Goal: Task Accomplishment & Management: Use online tool/utility

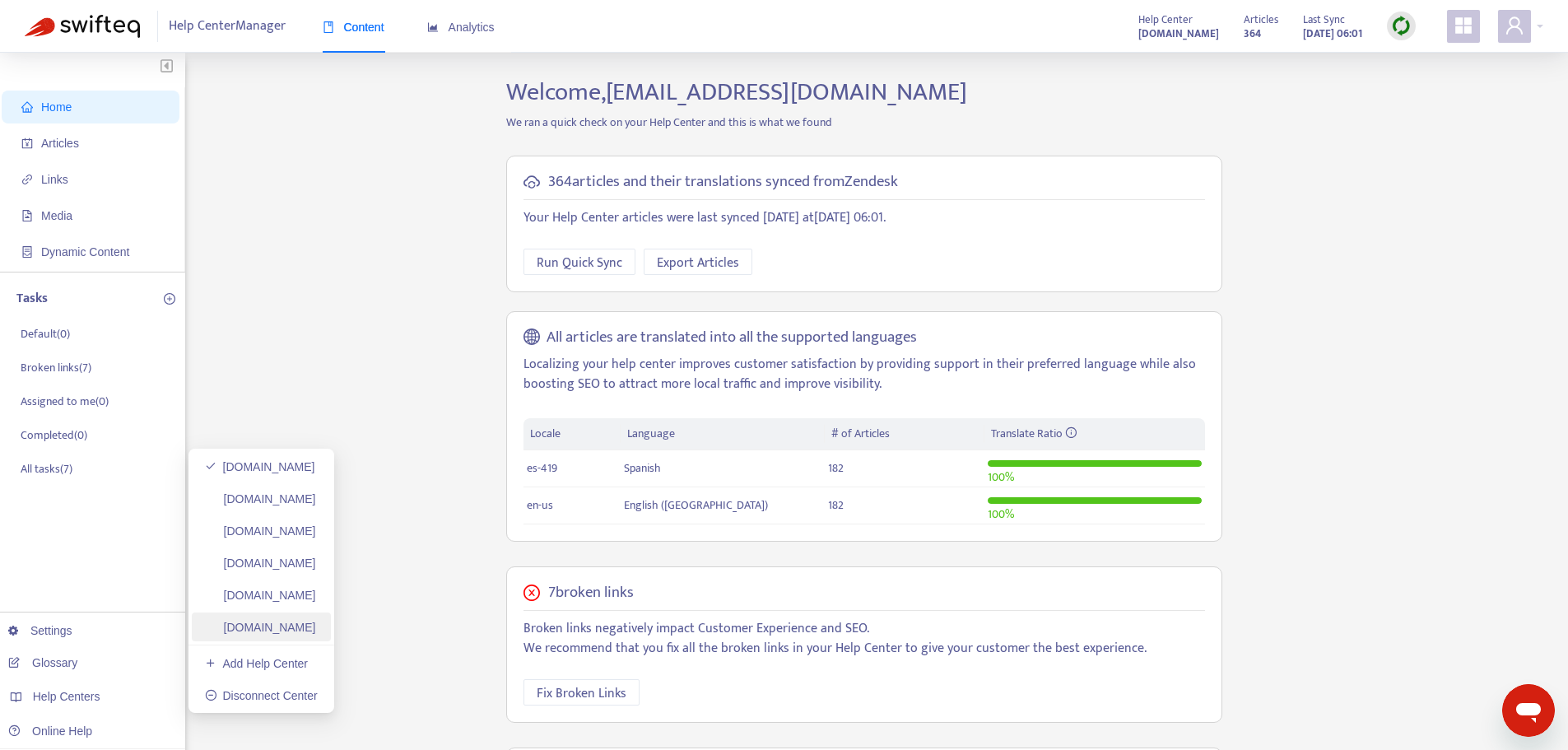
click at [316, 622] on link "[DOMAIN_NAME]" at bounding box center [260, 627] width 111 height 14
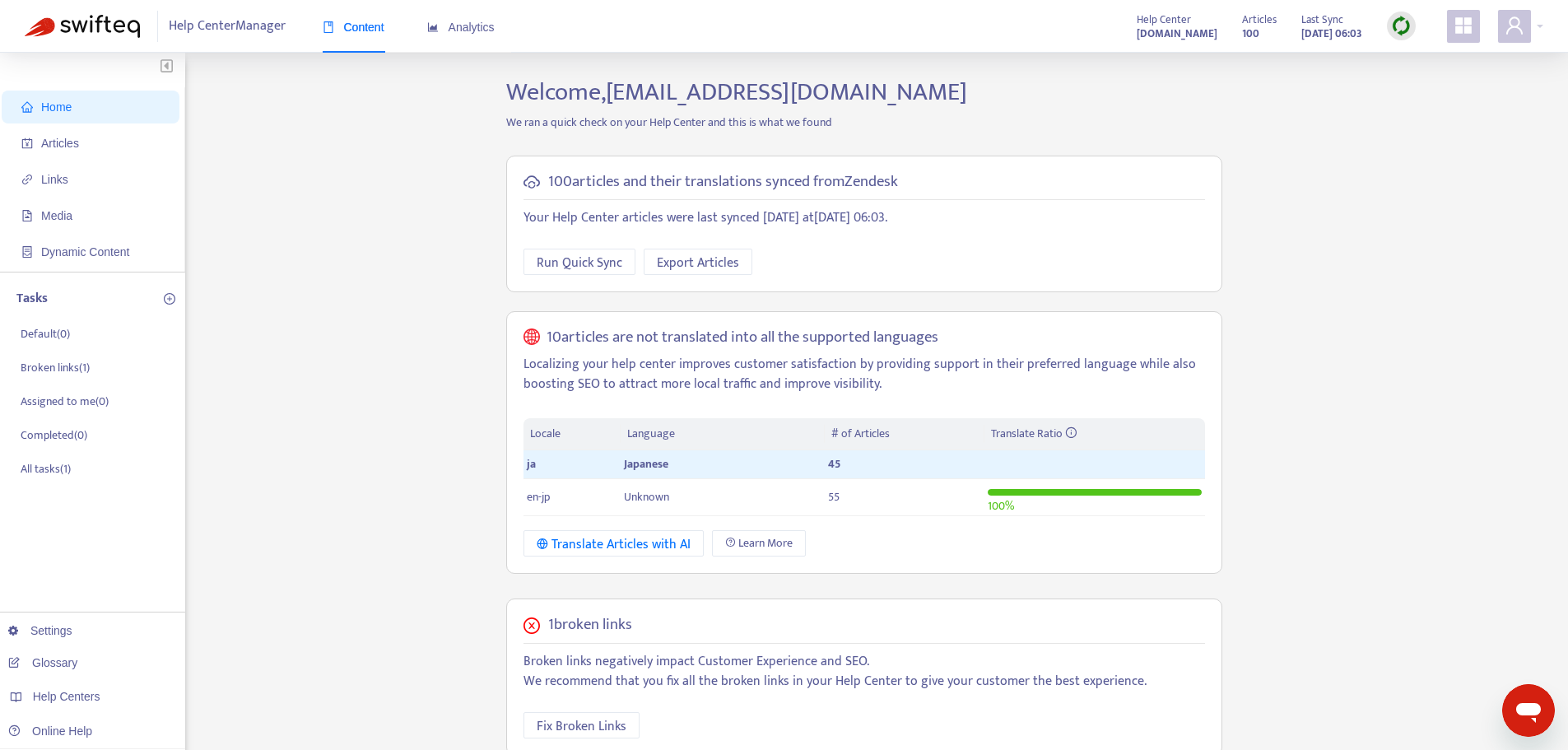
click at [1400, 13] on div at bounding box center [1401, 26] width 29 height 29
click at [1409, 54] on link "Quick Sync" at bounding box center [1435, 59] width 70 height 19
click at [84, 152] on span "Articles" at bounding box center [94, 143] width 145 height 33
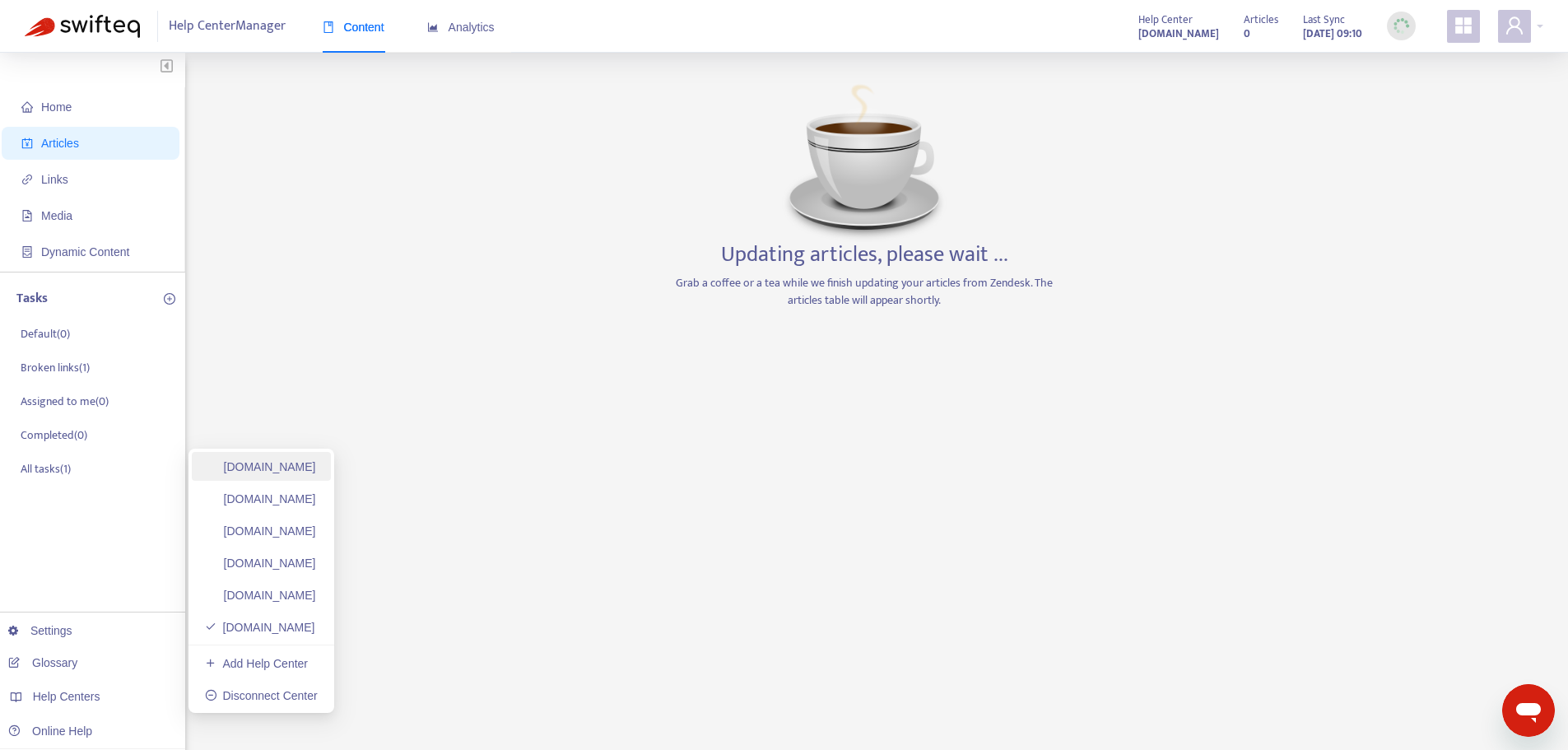
click at [301, 460] on link "[DOMAIN_NAME]" at bounding box center [260, 467] width 111 height 14
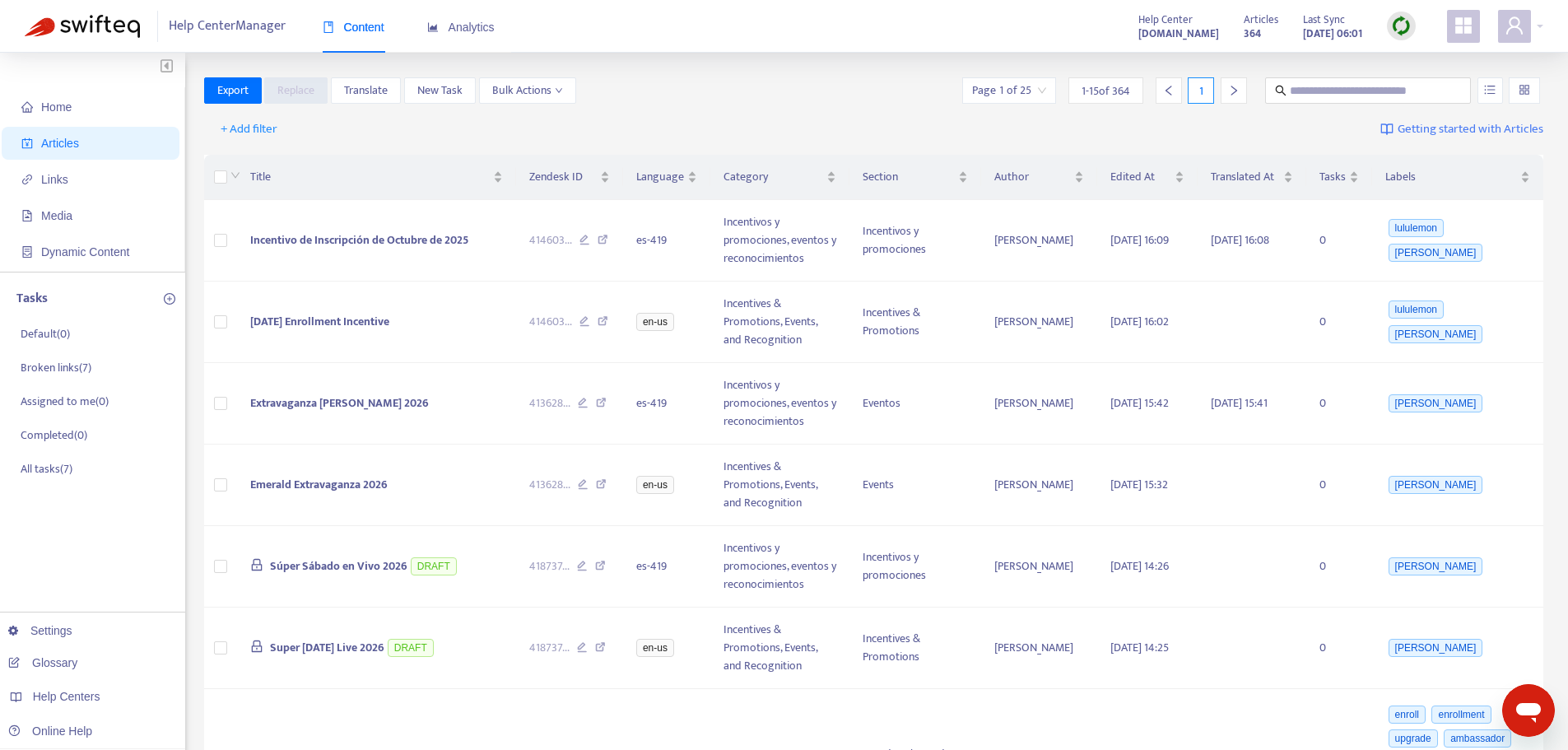
click at [1410, 22] on img at bounding box center [1400, 25] width 20 height 20
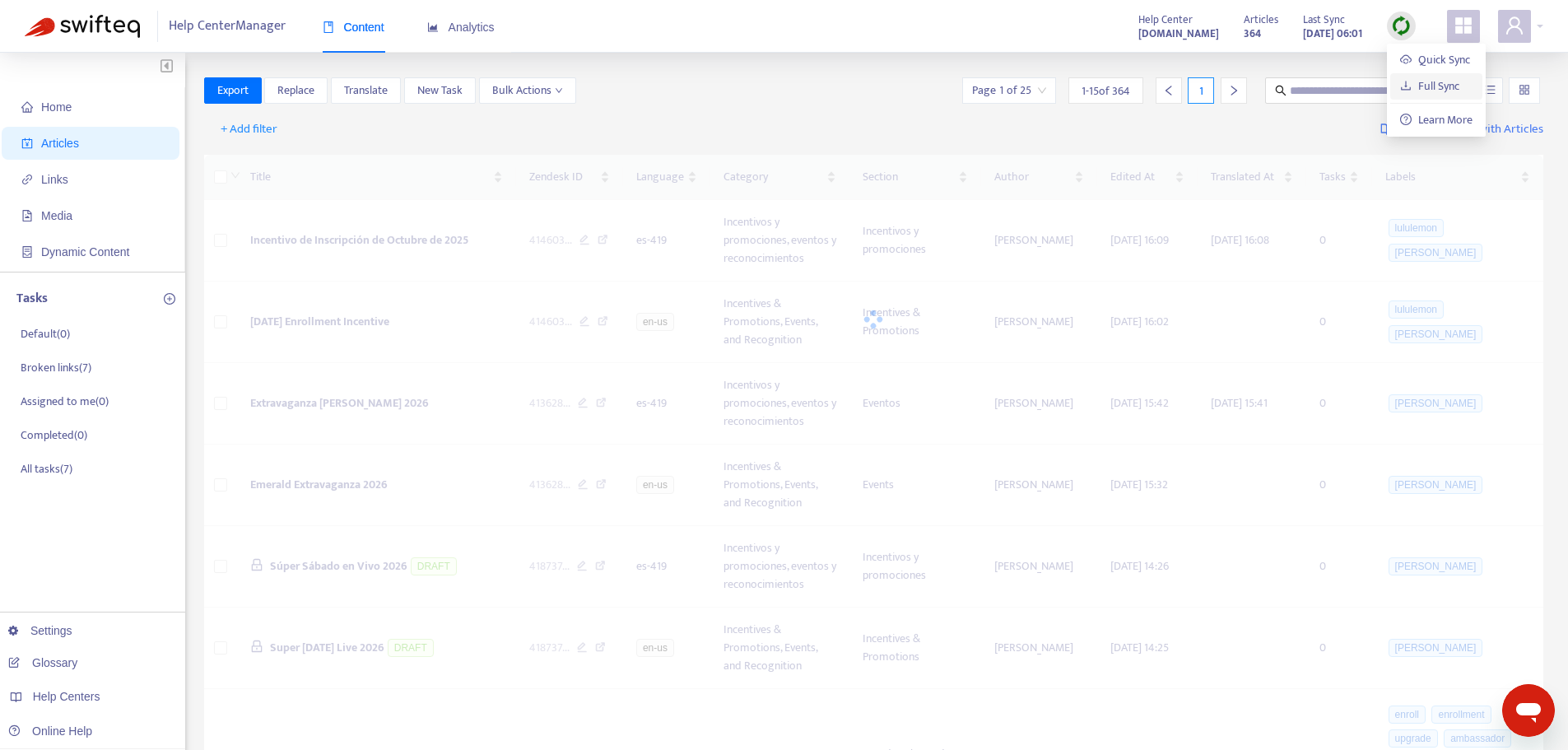
click at [1443, 87] on link "Full Sync" at bounding box center [1430, 85] width 59 height 19
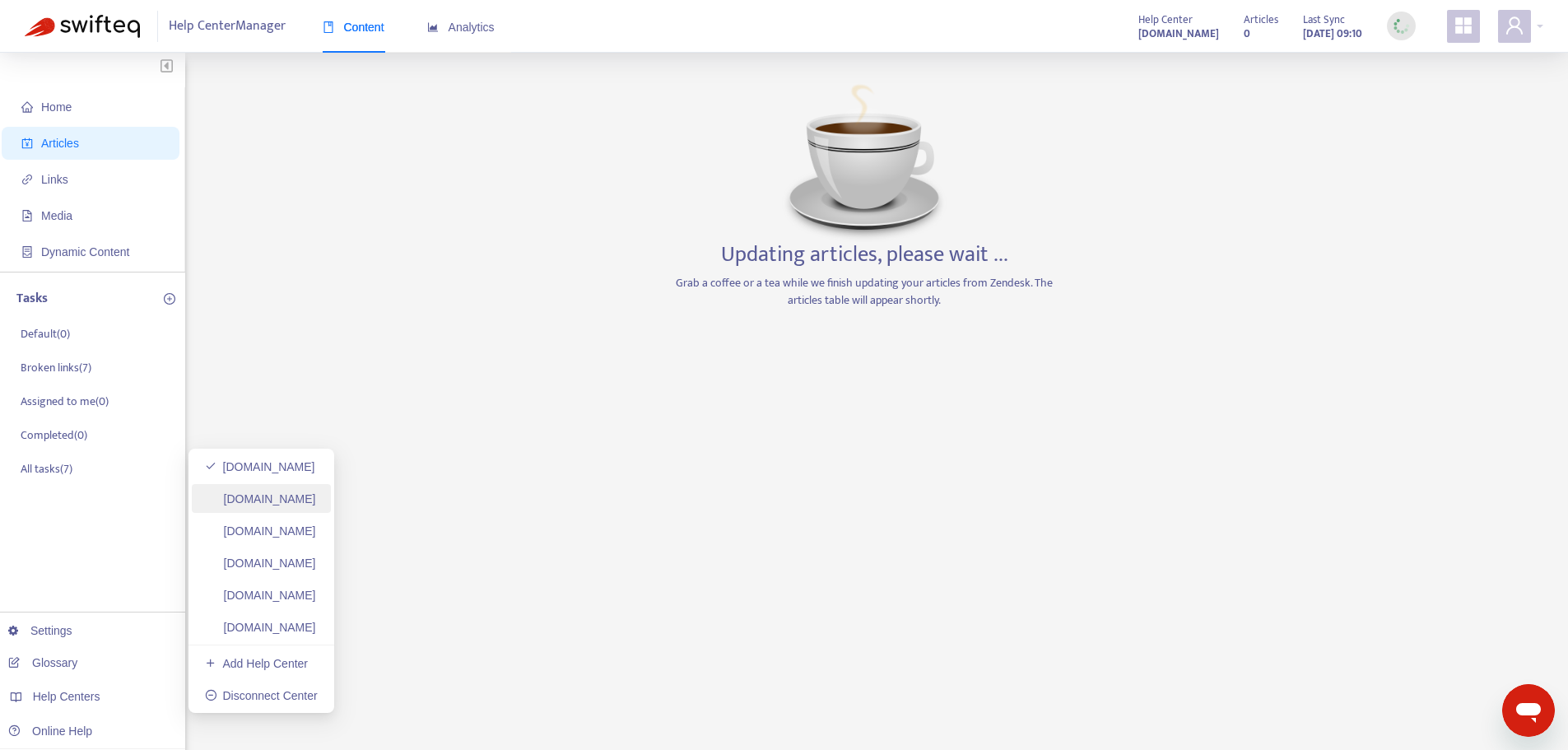
click at [316, 501] on link "[DOMAIN_NAME]" at bounding box center [260, 499] width 111 height 14
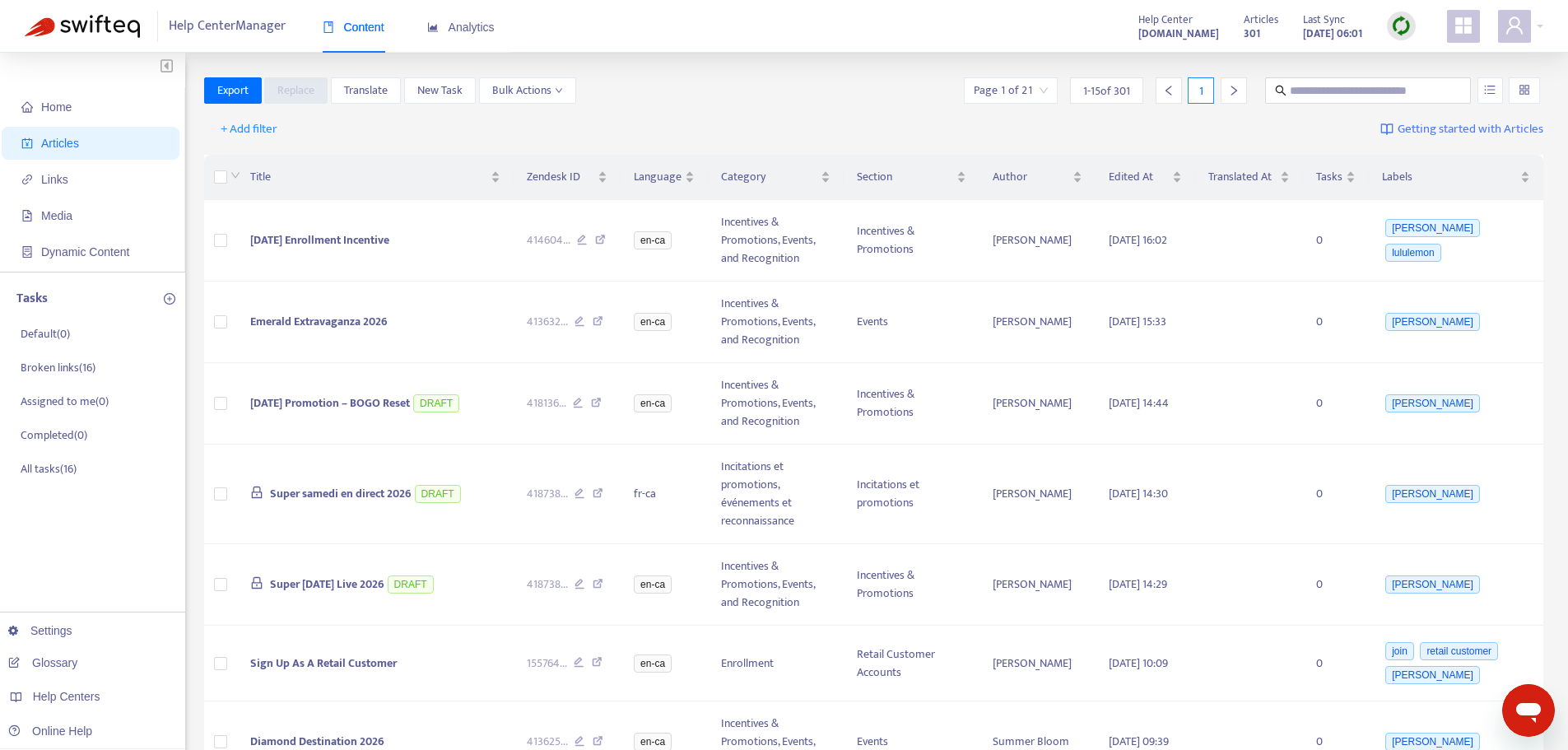
click at [1395, 31] on img at bounding box center [1400, 25] width 20 height 20
click at [1426, 81] on link "Full Sync" at bounding box center [1430, 85] width 59 height 19
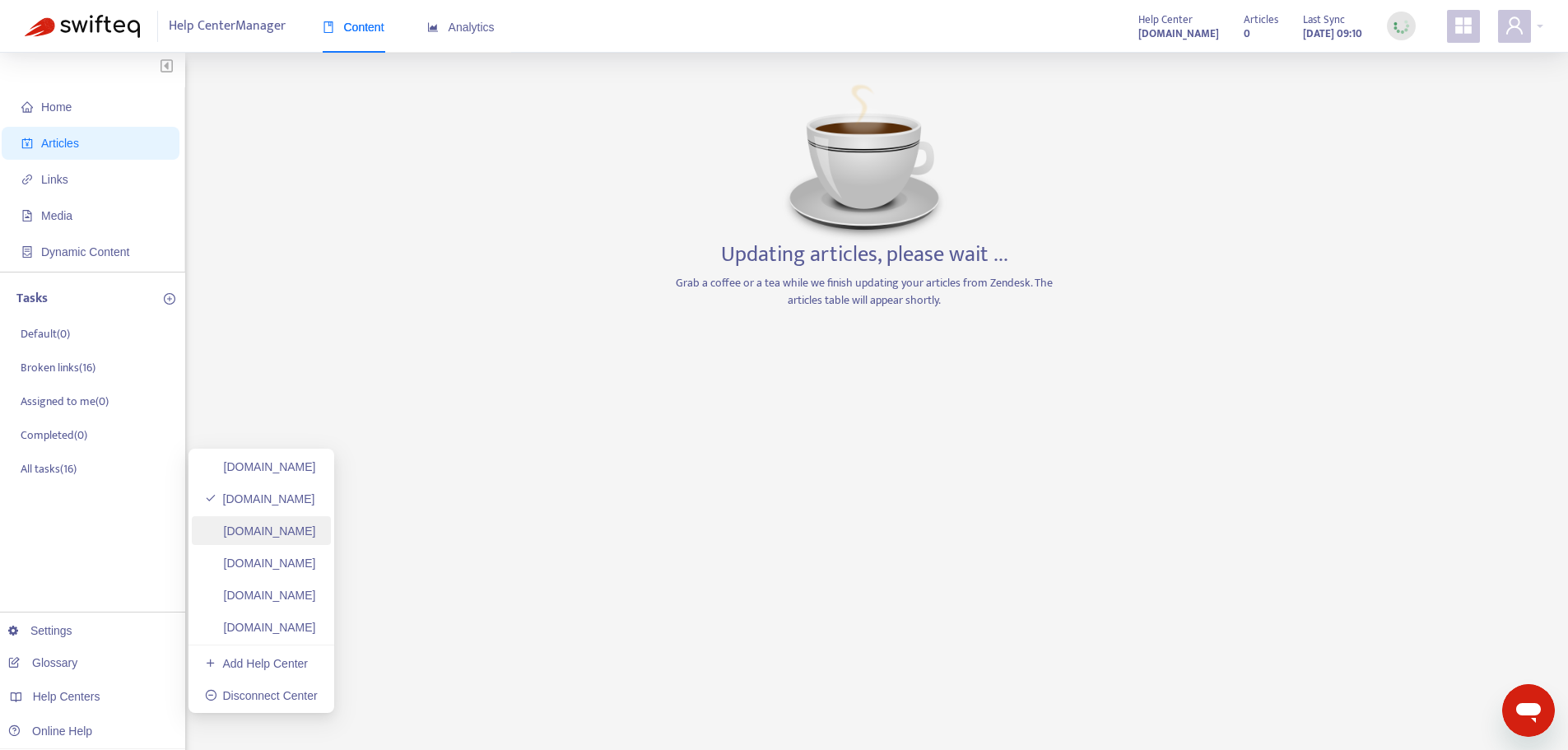
click at [285, 527] on link "[DOMAIN_NAME]" at bounding box center [260, 532] width 111 height 14
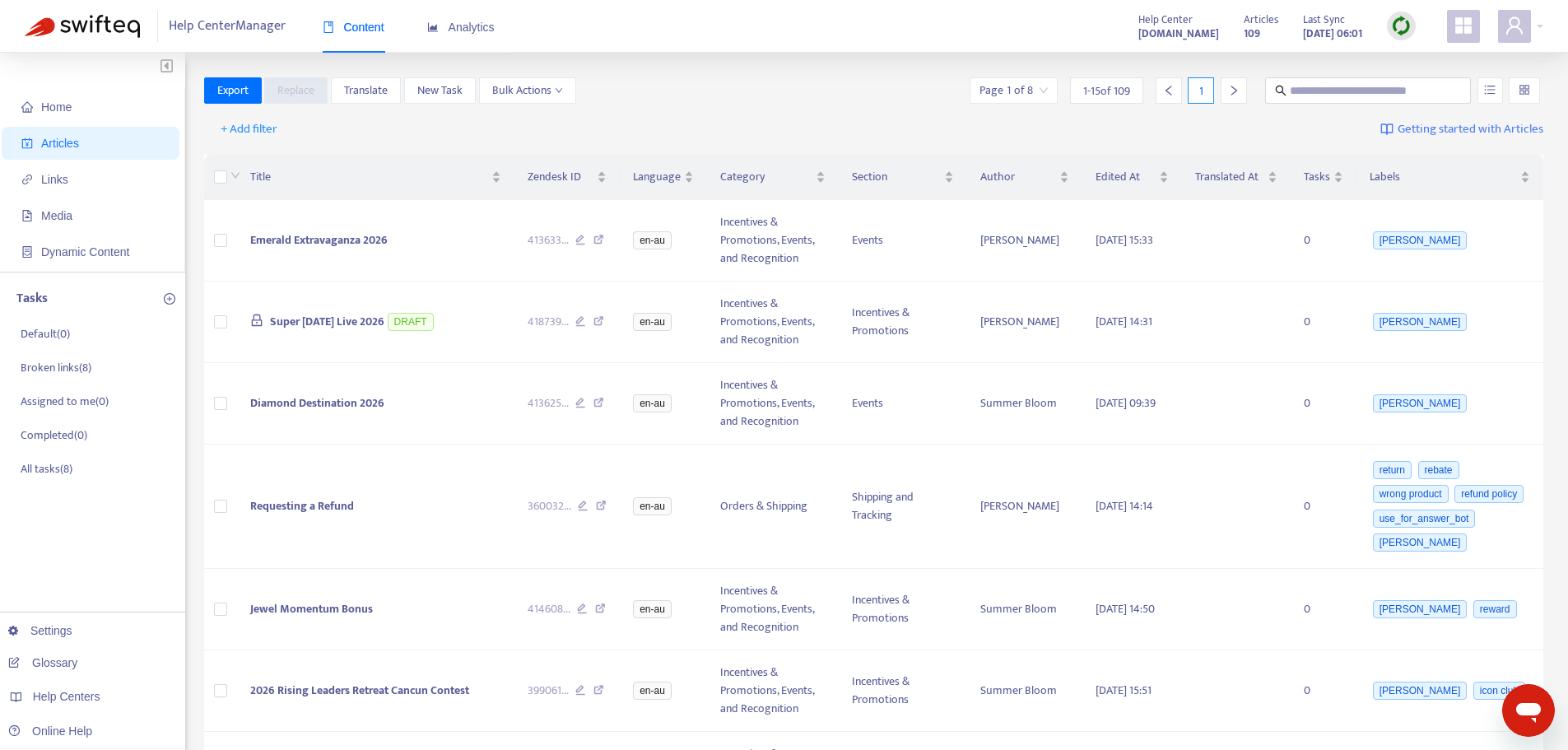
click at [1401, 19] on img at bounding box center [1400, 25] width 20 height 20
click at [1422, 76] on link "Full Sync" at bounding box center [1430, 85] width 59 height 19
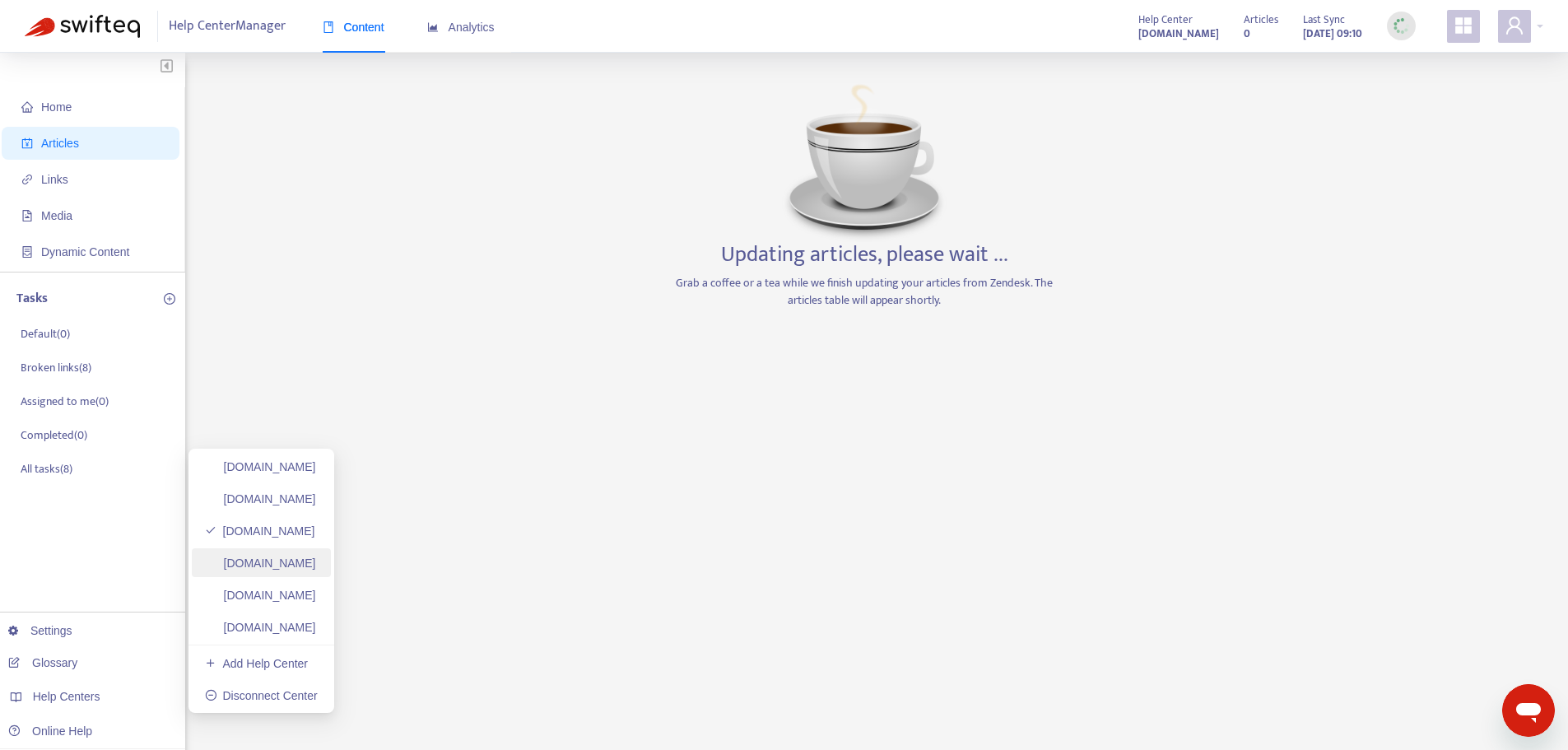
click at [311, 557] on link "[DOMAIN_NAME]" at bounding box center [260, 564] width 111 height 14
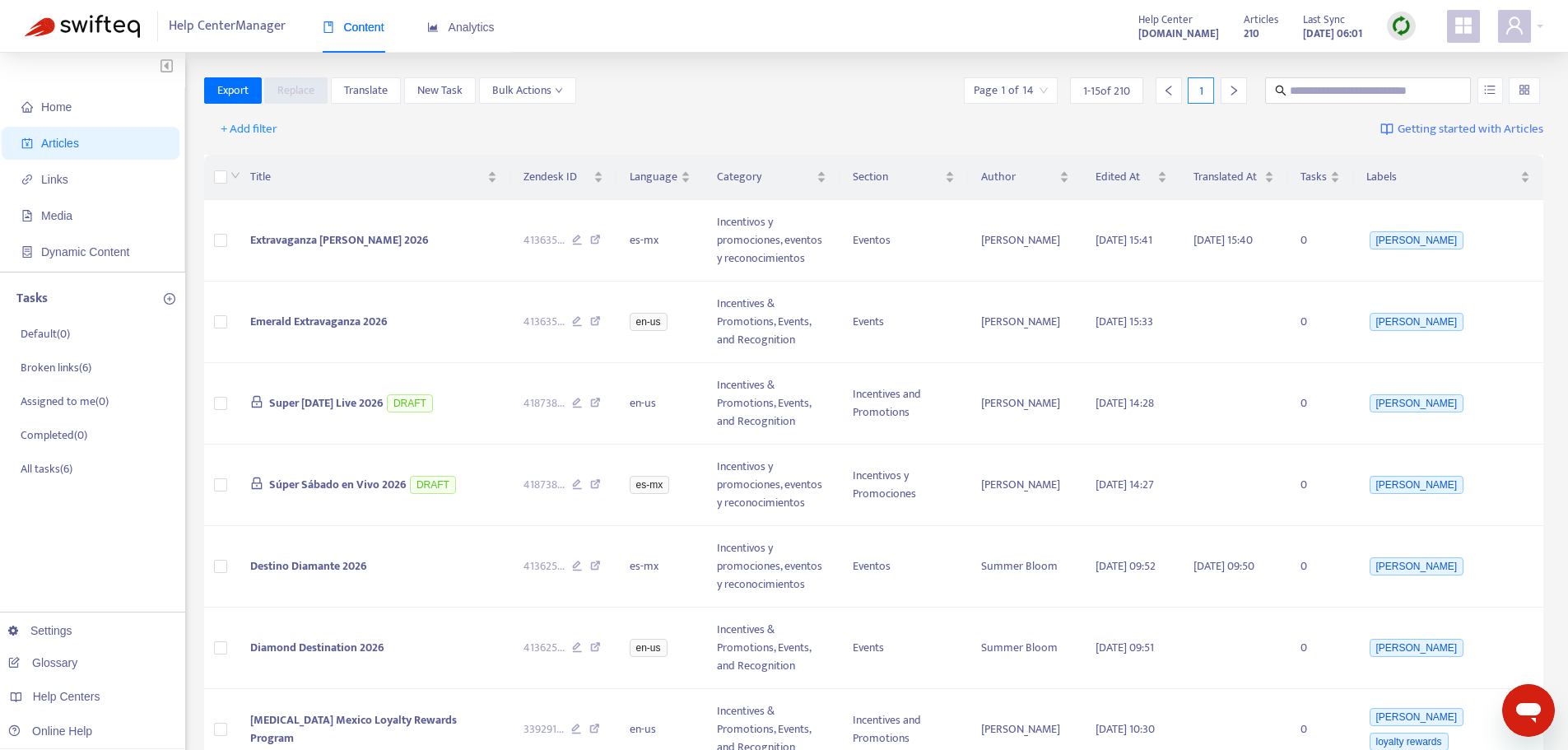
click at [1403, 26] on img at bounding box center [1400, 25] width 20 height 20
click at [1413, 90] on link "Full Sync" at bounding box center [1430, 85] width 59 height 19
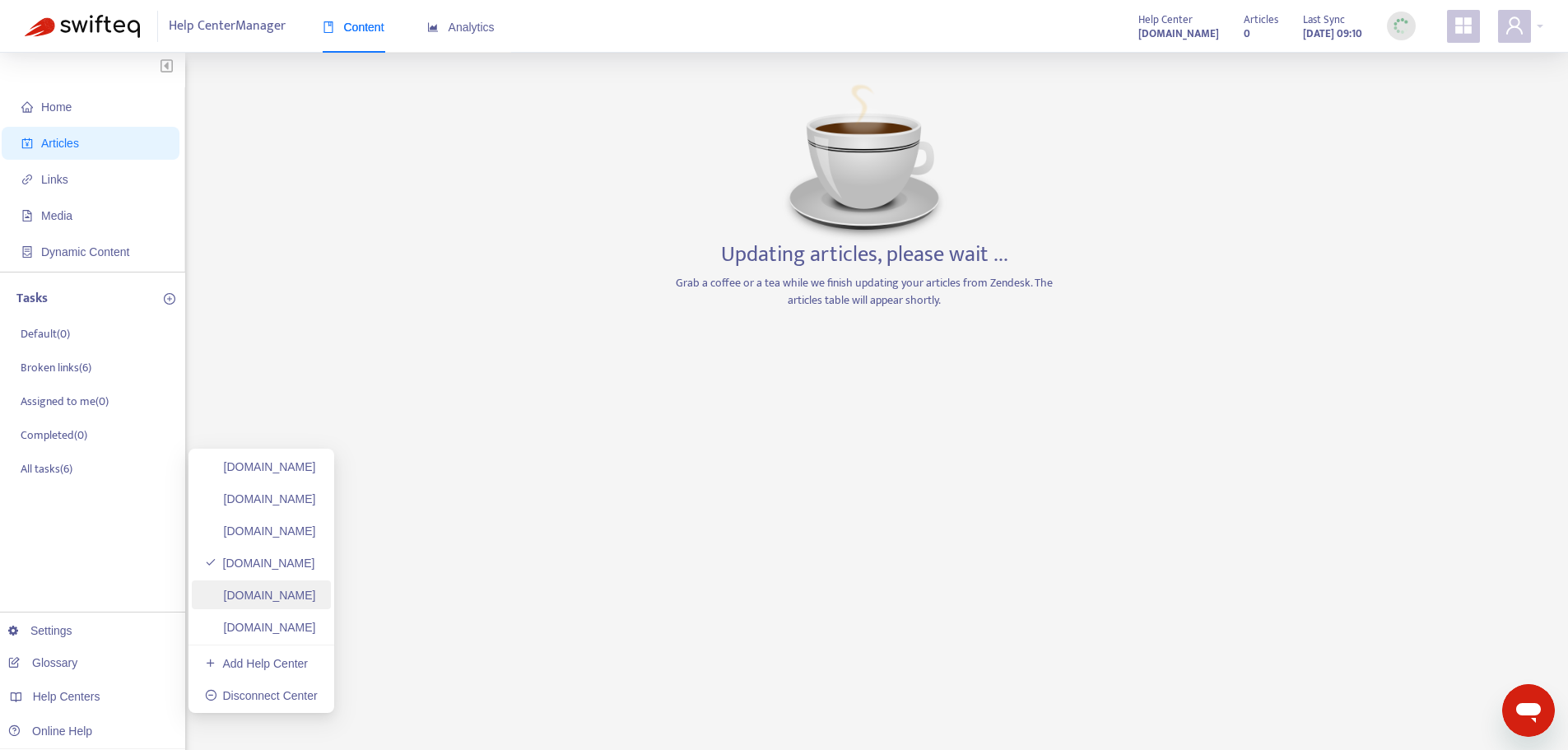
click at [300, 602] on link "[DOMAIN_NAME]" at bounding box center [260, 595] width 111 height 14
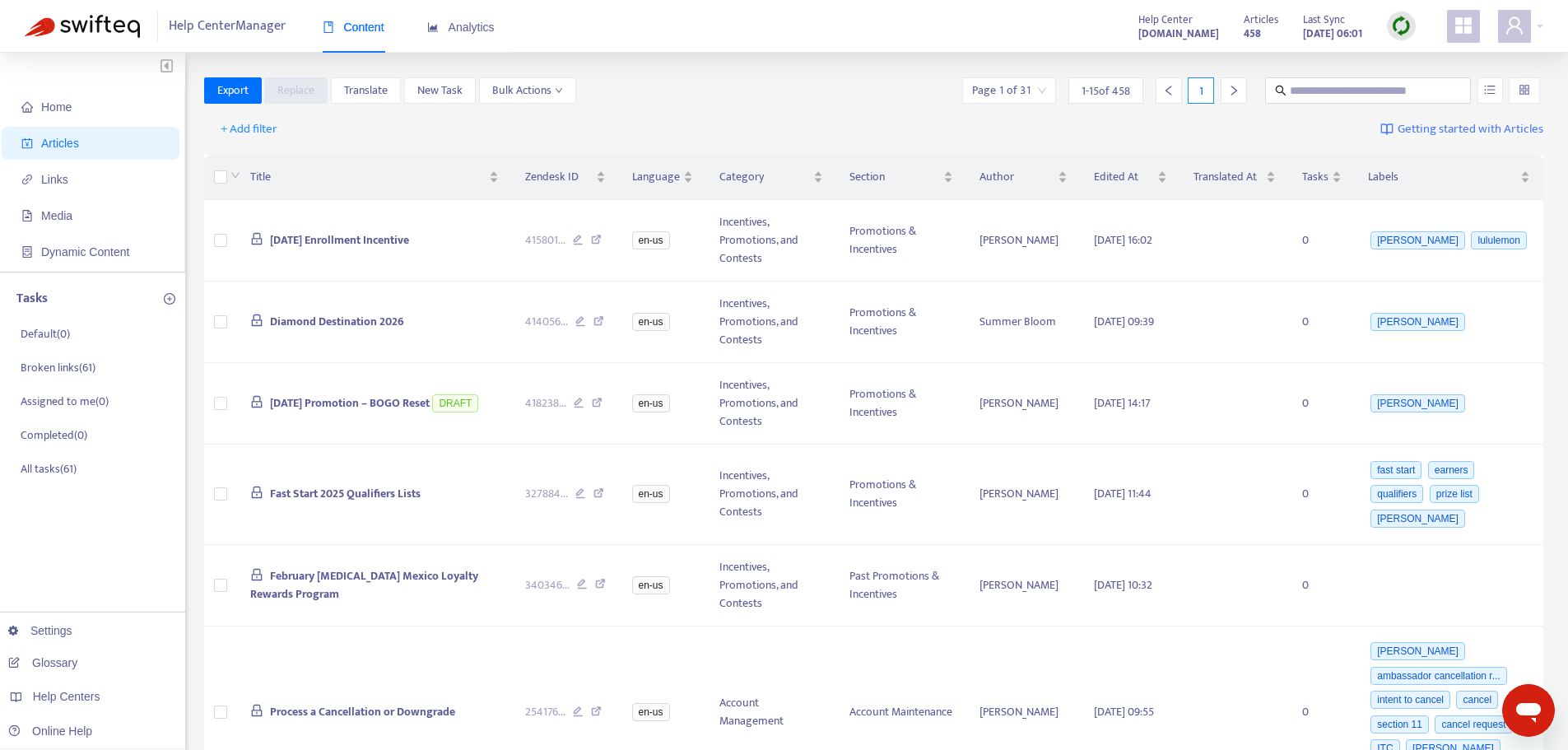
click at [1402, 21] on img at bounding box center [1400, 25] width 20 height 20
click at [1426, 87] on link "Full Sync" at bounding box center [1430, 85] width 59 height 19
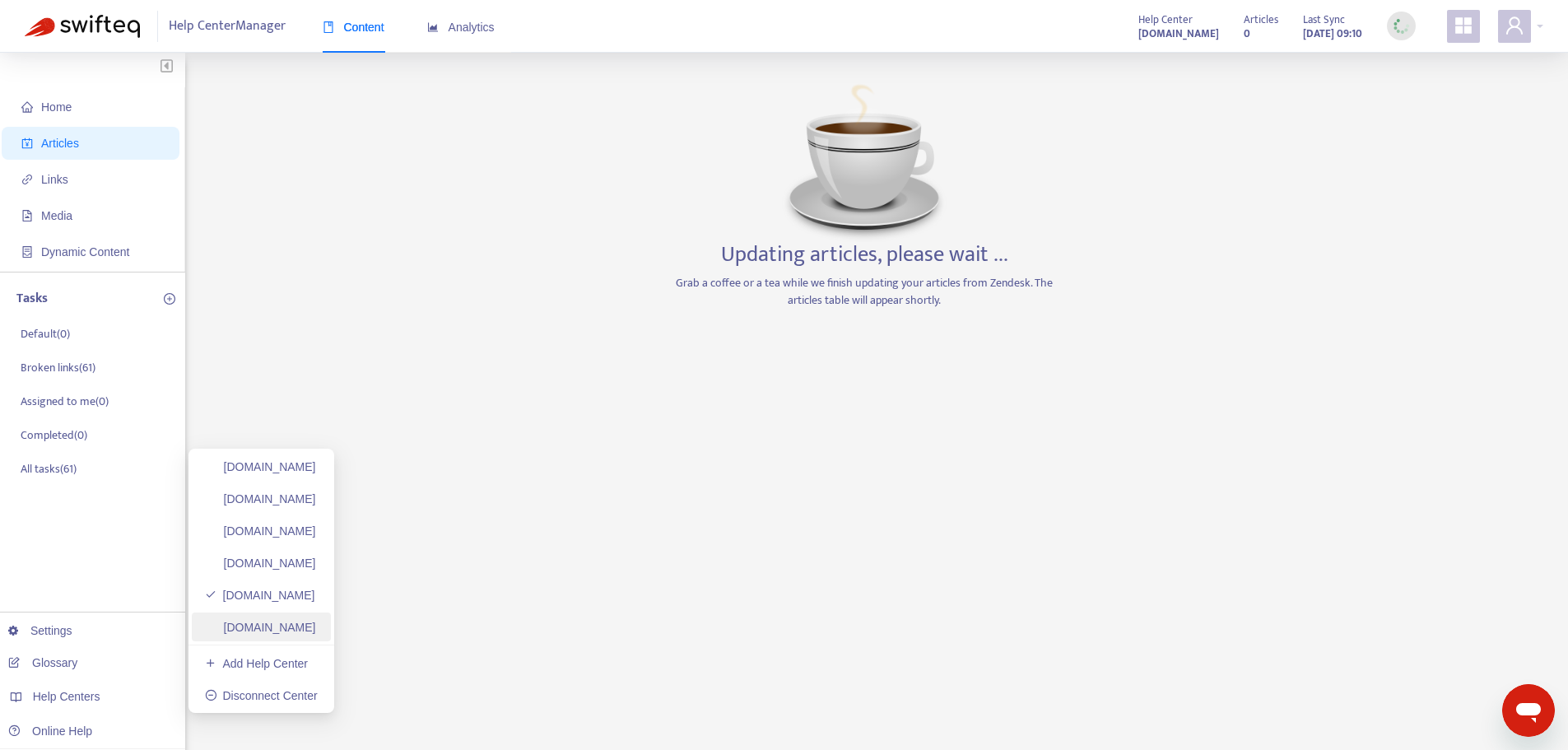
click at [316, 634] on link "[DOMAIN_NAME]" at bounding box center [260, 627] width 111 height 14
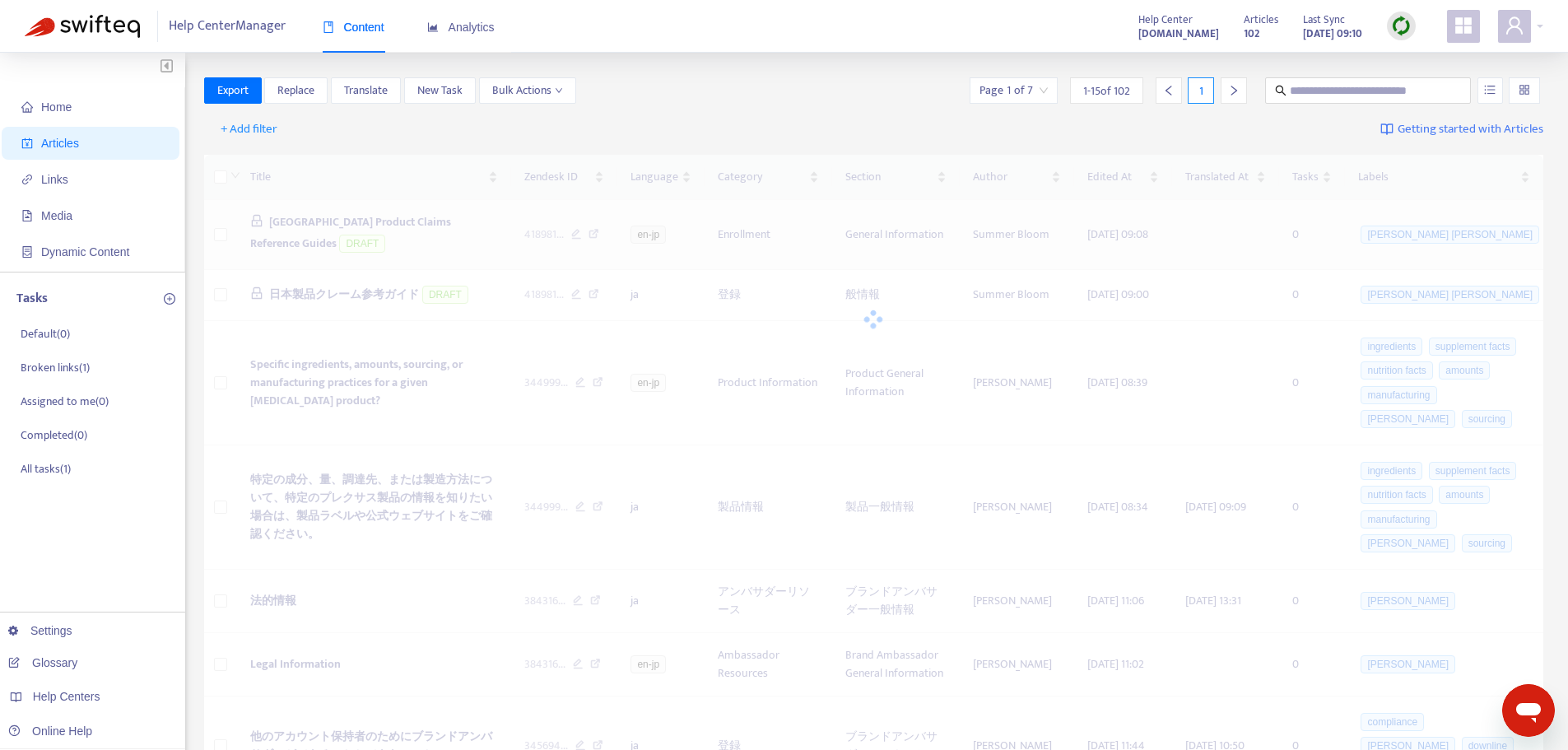
click at [220, 235] on div at bounding box center [874, 320] width 1340 height 330
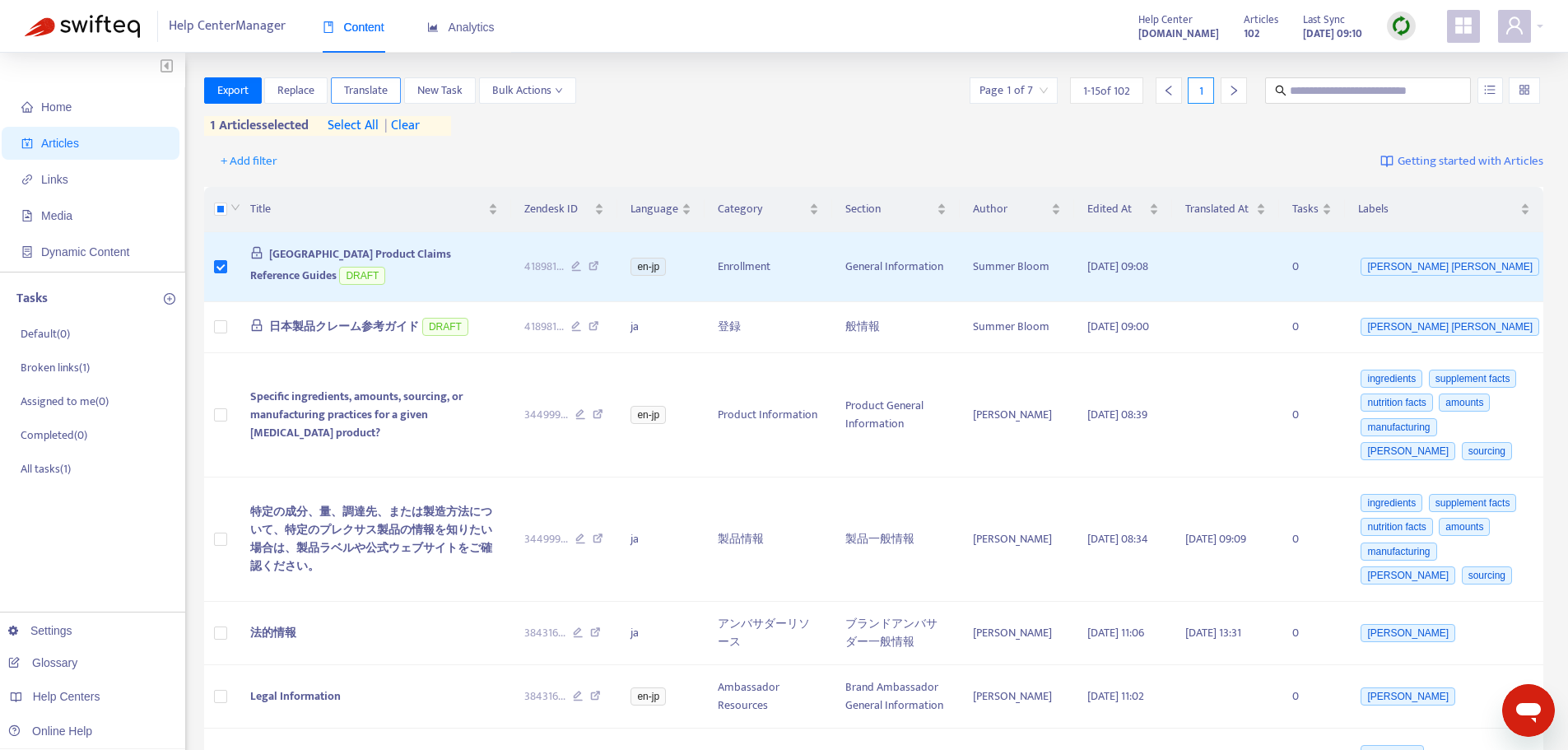
click at [375, 85] on span "Translate" at bounding box center [366, 91] width 44 height 19
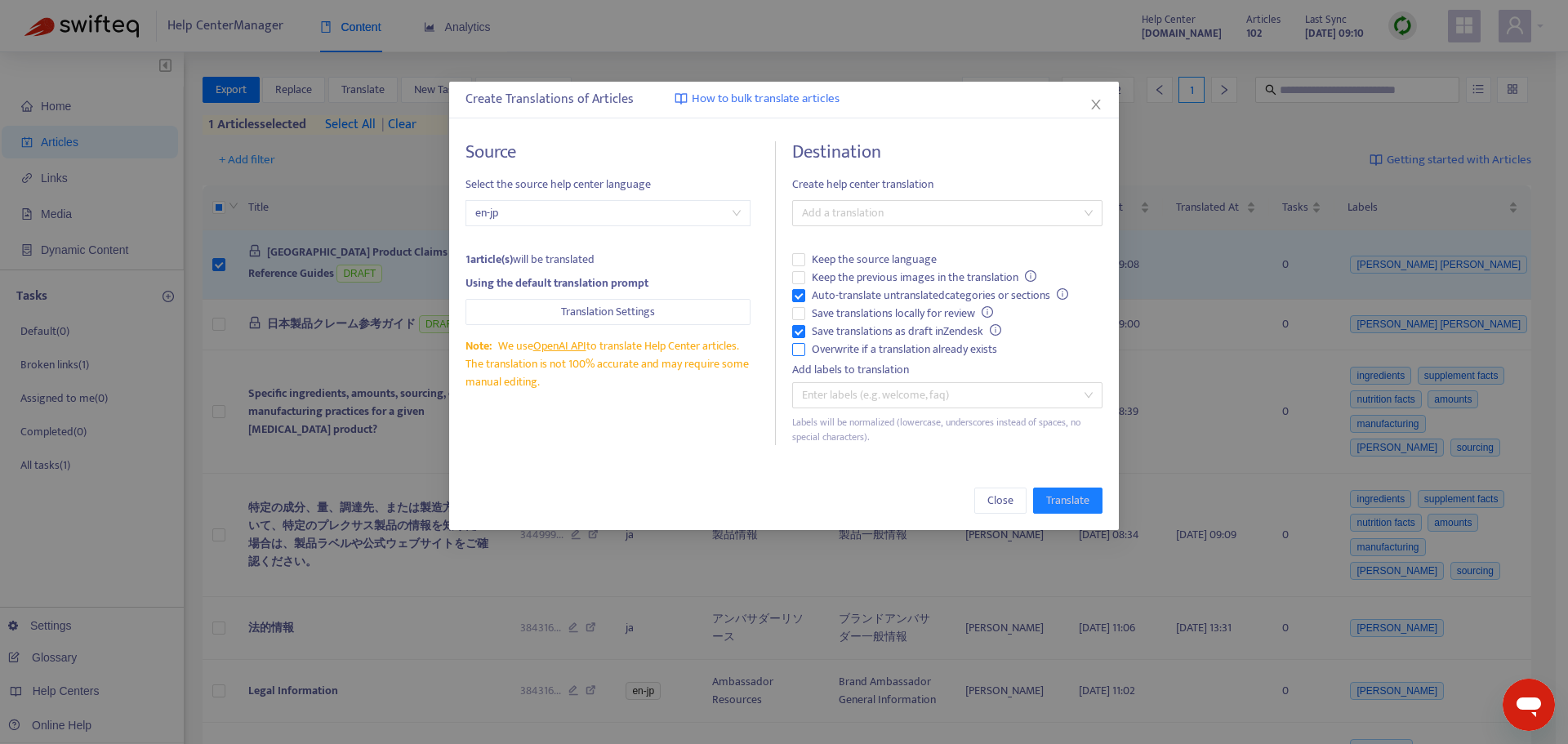
click at [927, 353] on span "Overwrite if a translation already exists" at bounding box center [904, 349] width 198 height 18
click at [841, 296] on span "Auto-translate untranslated categories or sections" at bounding box center [940, 295] width 270 height 18
click at [892, 207] on div at bounding box center [939, 213] width 286 height 19
click at [894, 276] on div "Japanese ( ja )" at bounding box center [948, 272] width 285 height 18
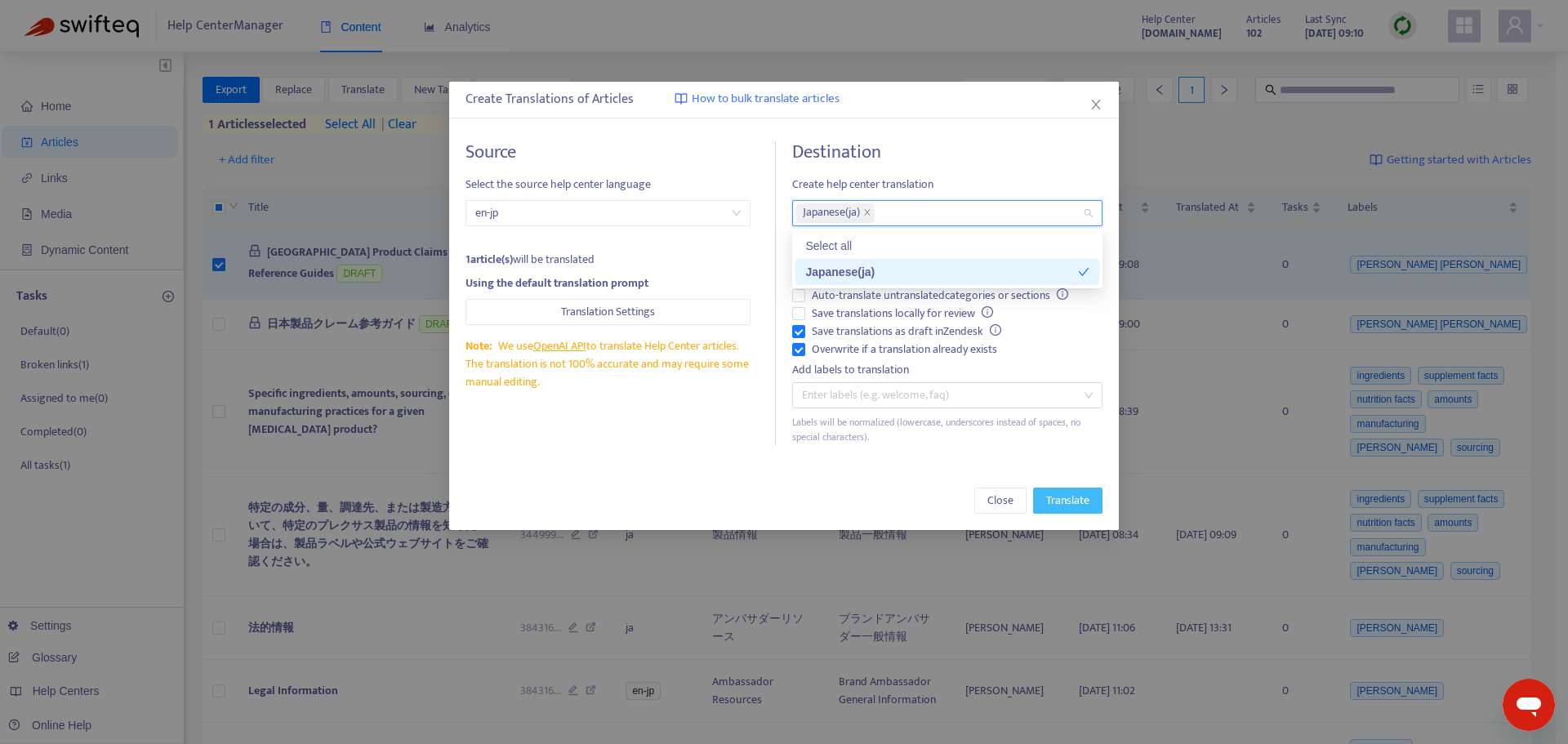
click at [1061, 492] on span "Translate" at bounding box center [1068, 500] width 44 height 18
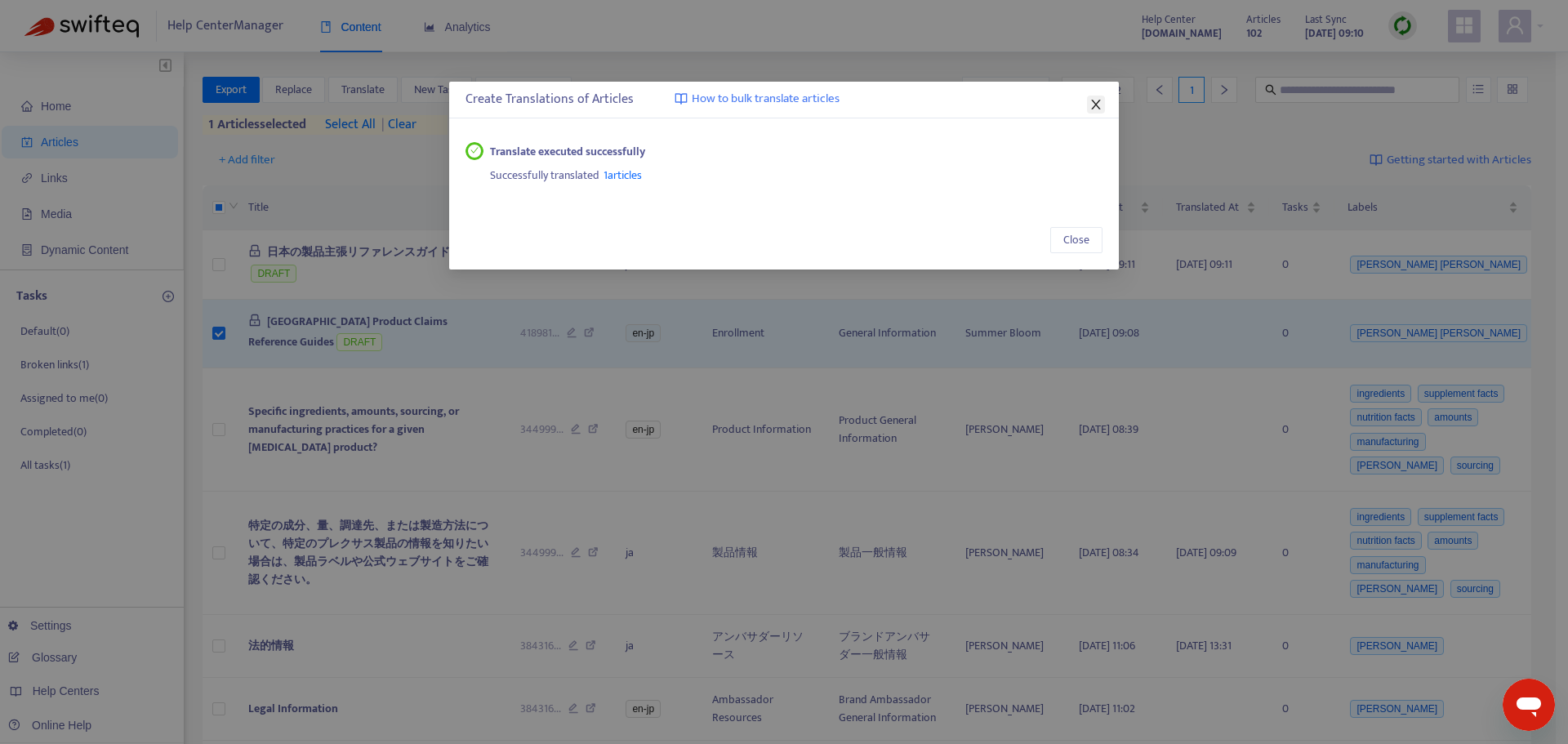
drag, startPoint x: 1098, startPoint y: 106, endPoint x: 1044, endPoint y: 120, distance: 55.8
click at [1098, 106] on icon "close" at bounding box center [1096, 104] width 9 height 10
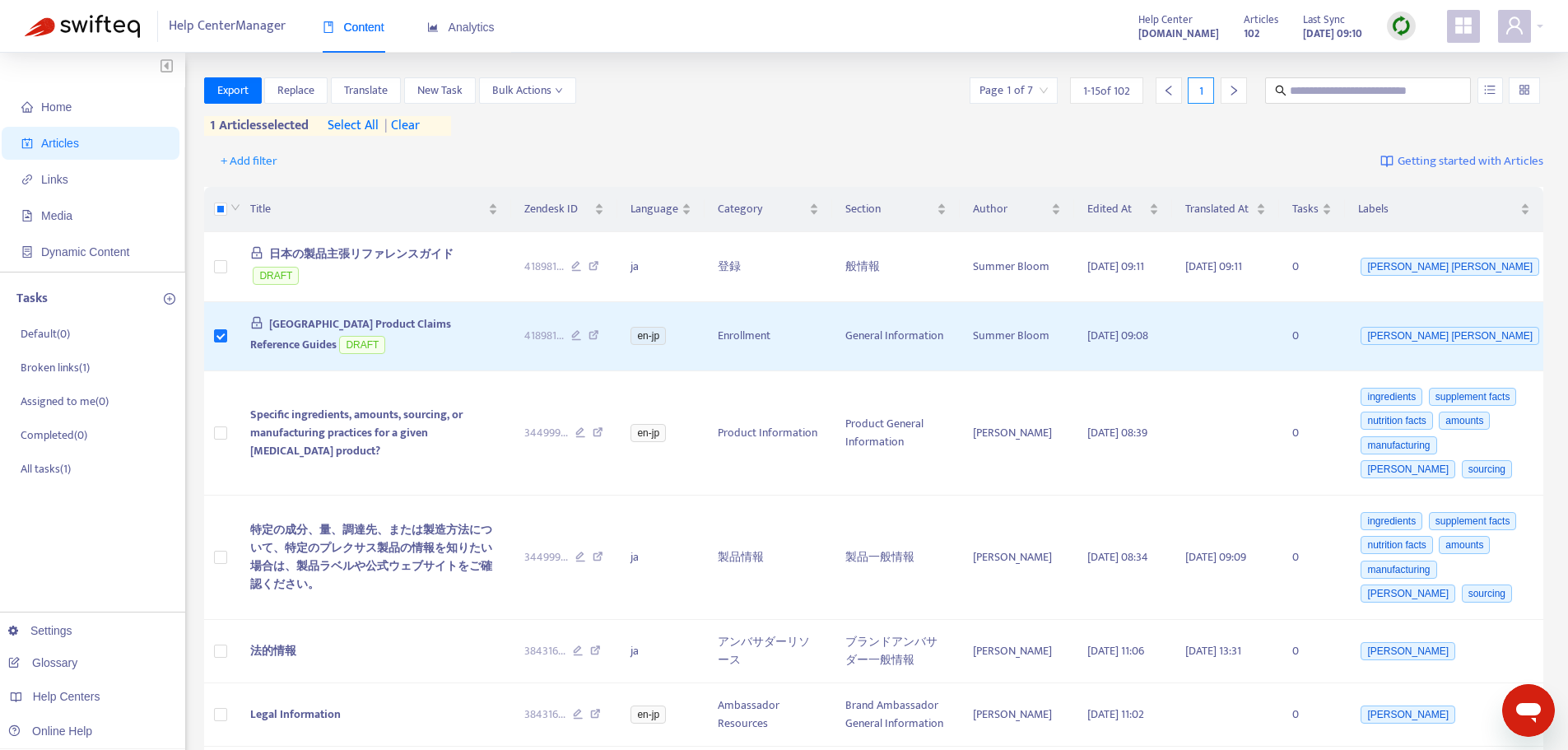
click at [1411, 23] on img at bounding box center [1400, 25] width 20 height 20
click at [1411, 63] on link "Quick Sync" at bounding box center [1435, 59] width 70 height 19
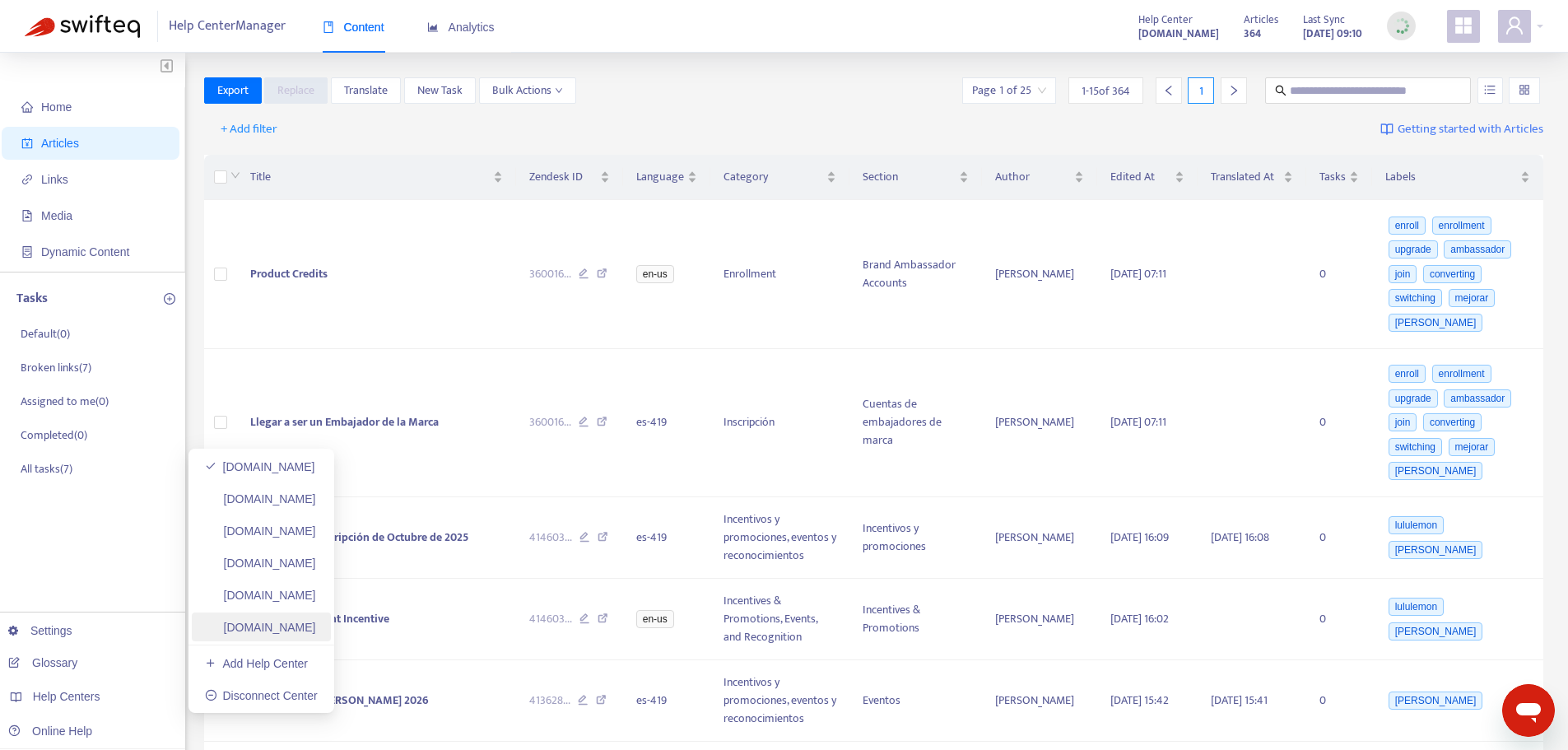
click at [315, 625] on link "[DOMAIN_NAME]" at bounding box center [260, 627] width 111 height 14
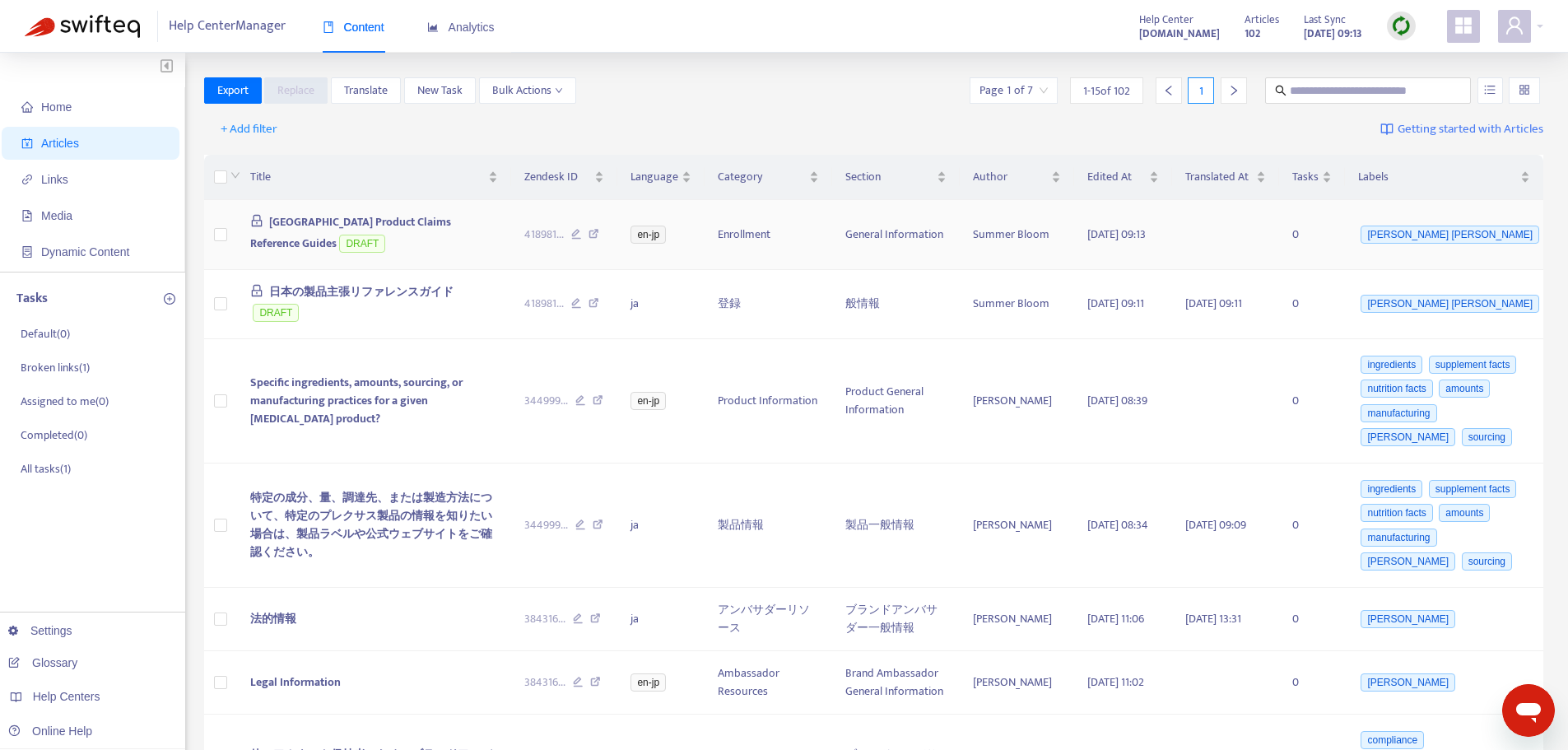
click at [372, 220] on span "[GEOGRAPHIC_DATA] Product Claims Reference Guides" at bounding box center [351, 232] width 202 height 40
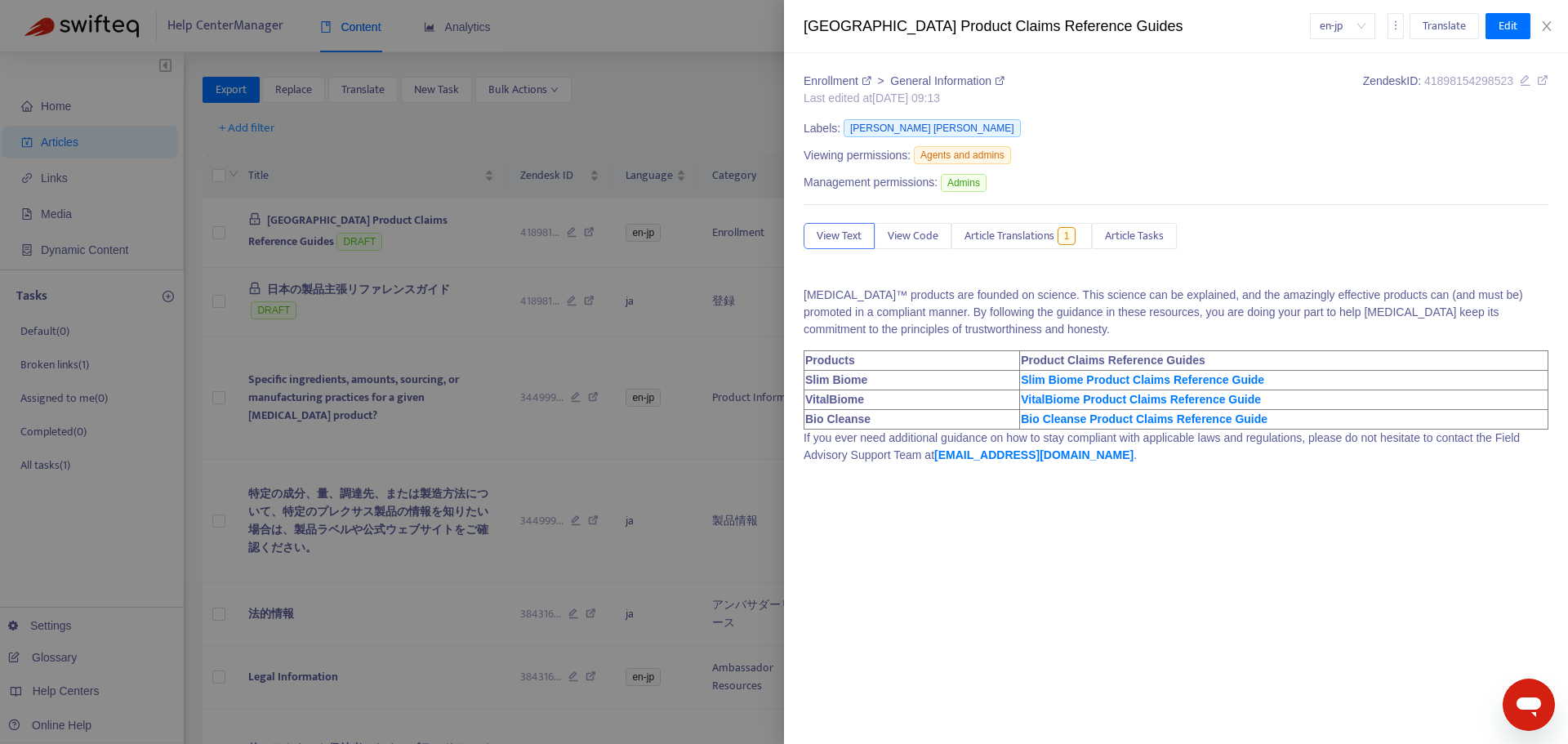
click at [1548, 18] on div "en-jp Translate Edit" at bounding box center [1430, 26] width 239 height 26
click at [1553, 23] on icon "close" at bounding box center [1548, 26] width 14 height 14
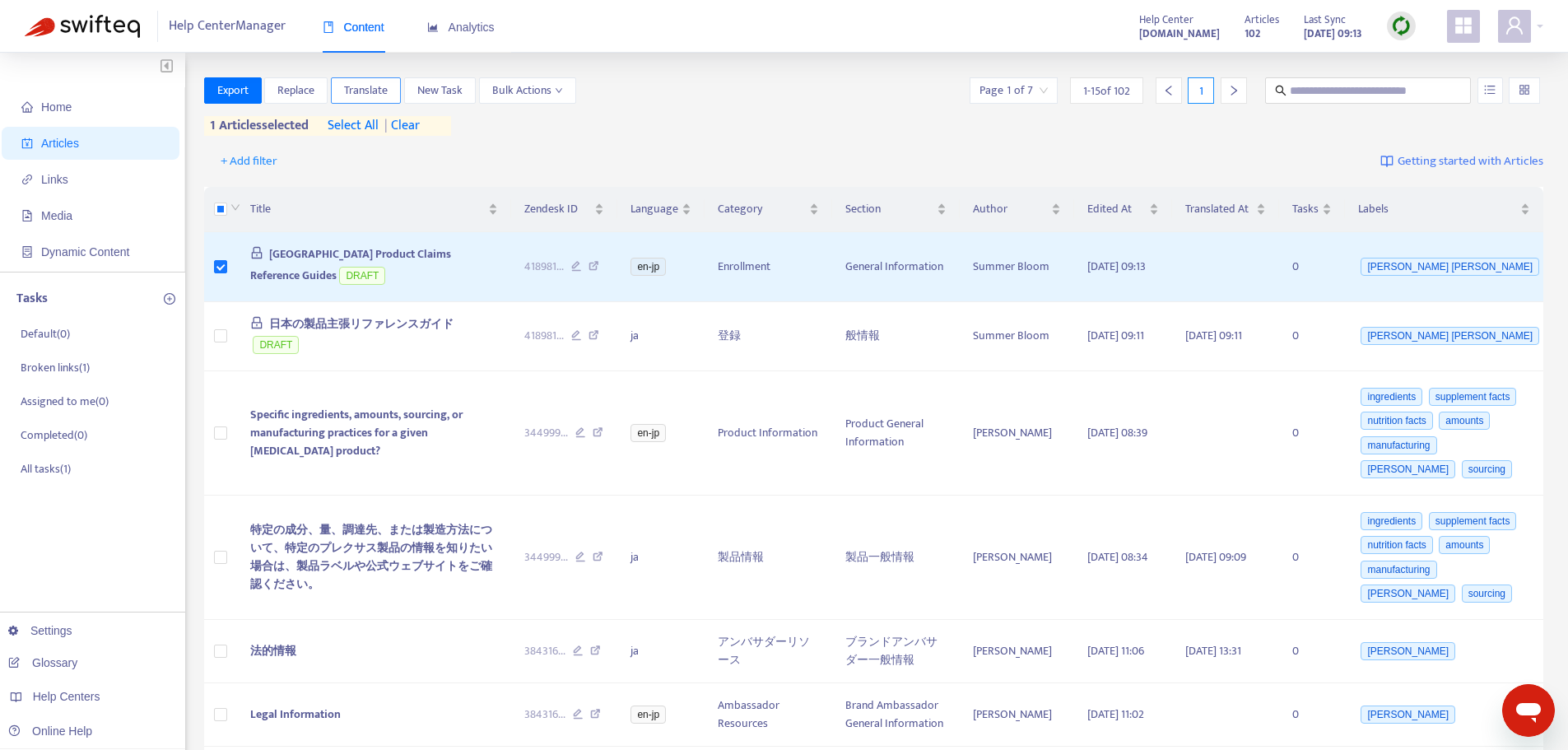
click at [391, 90] on button "Translate" at bounding box center [366, 90] width 70 height 26
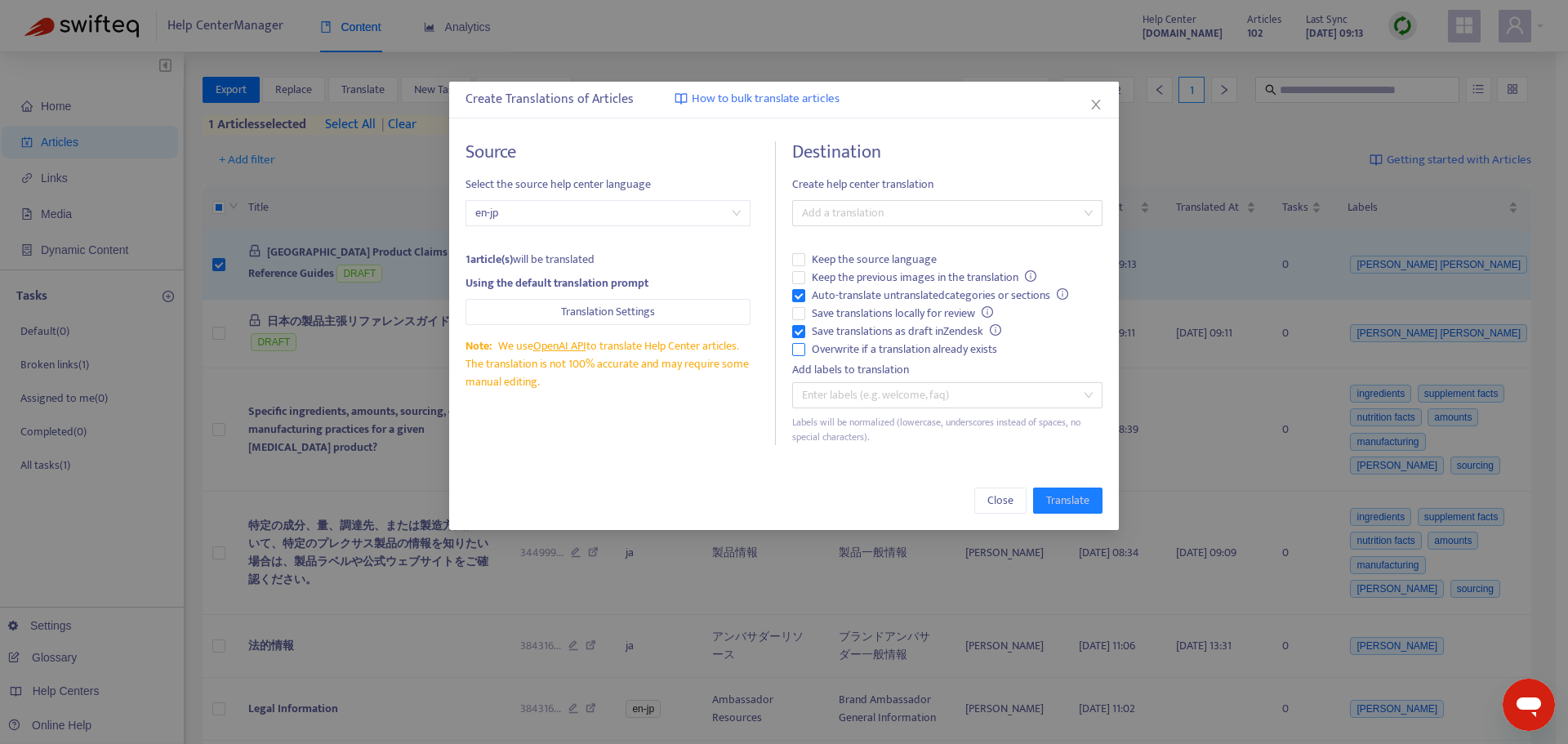
click at [879, 348] on span "Overwrite if a translation already exists" at bounding box center [904, 349] width 198 height 18
click at [854, 292] on span "Auto-translate untranslated categories or sections" at bounding box center [940, 295] width 270 height 18
click at [874, 218] on div at bounding box center [939, 213] width 286 height 19
click at [872, 265] on div "Japanese ( ja )" at bounding box center [948, 272] width 285 height 18
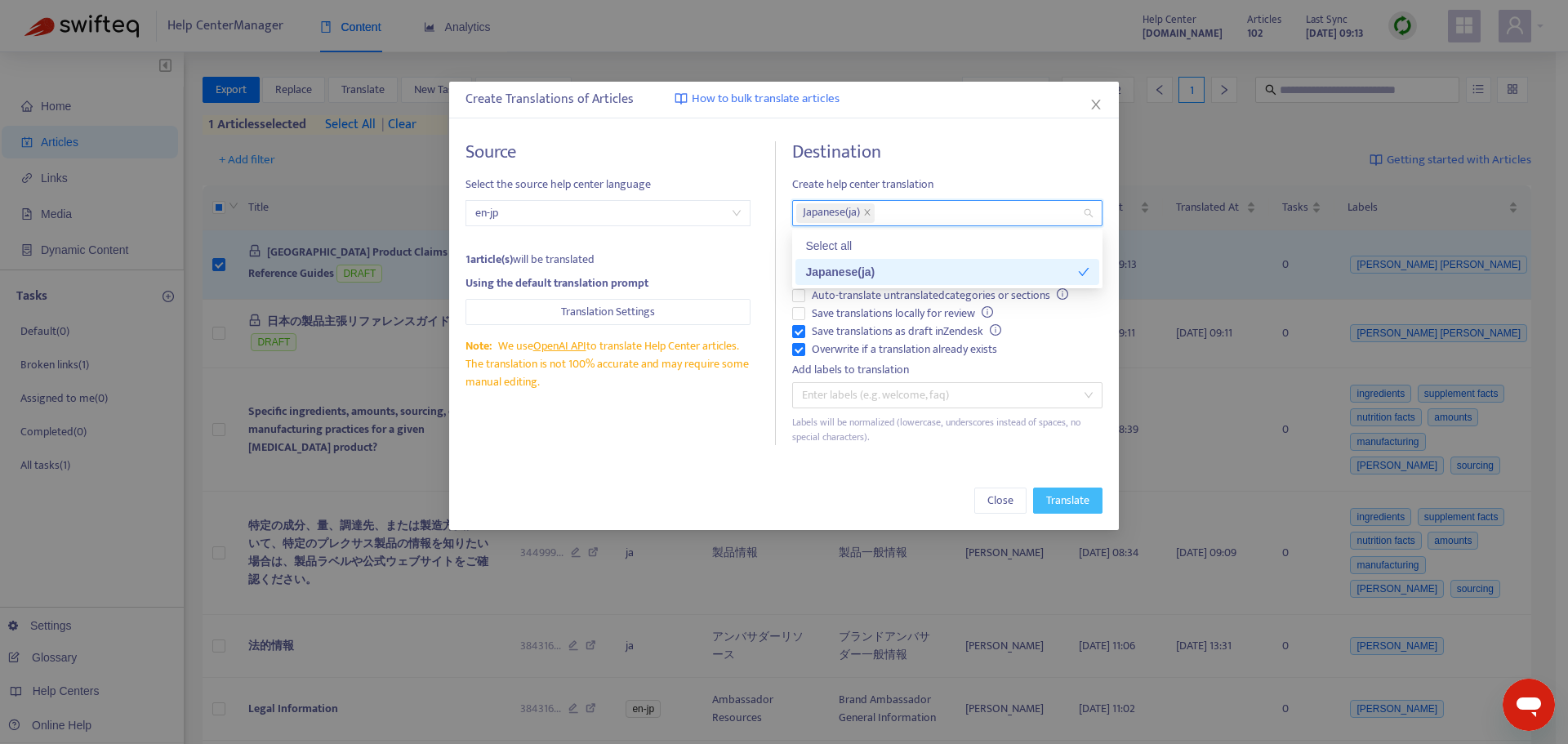
click at [1067, 494] on span "Translate" at bounding box center [1068, 500] width 44 height 18
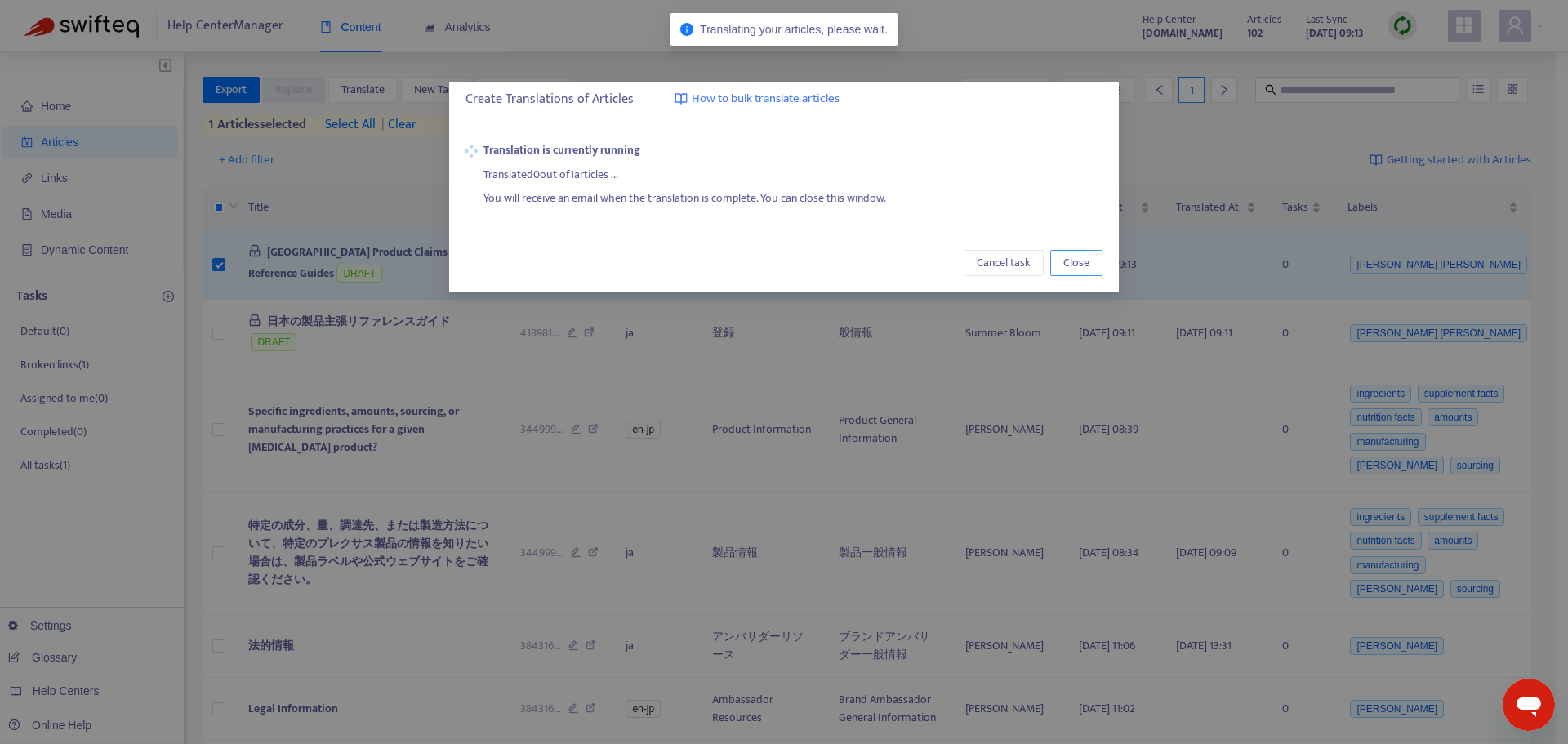
click at [1077, 273] on button "Close" at bounding box center [1076, 262] width 52 height 26
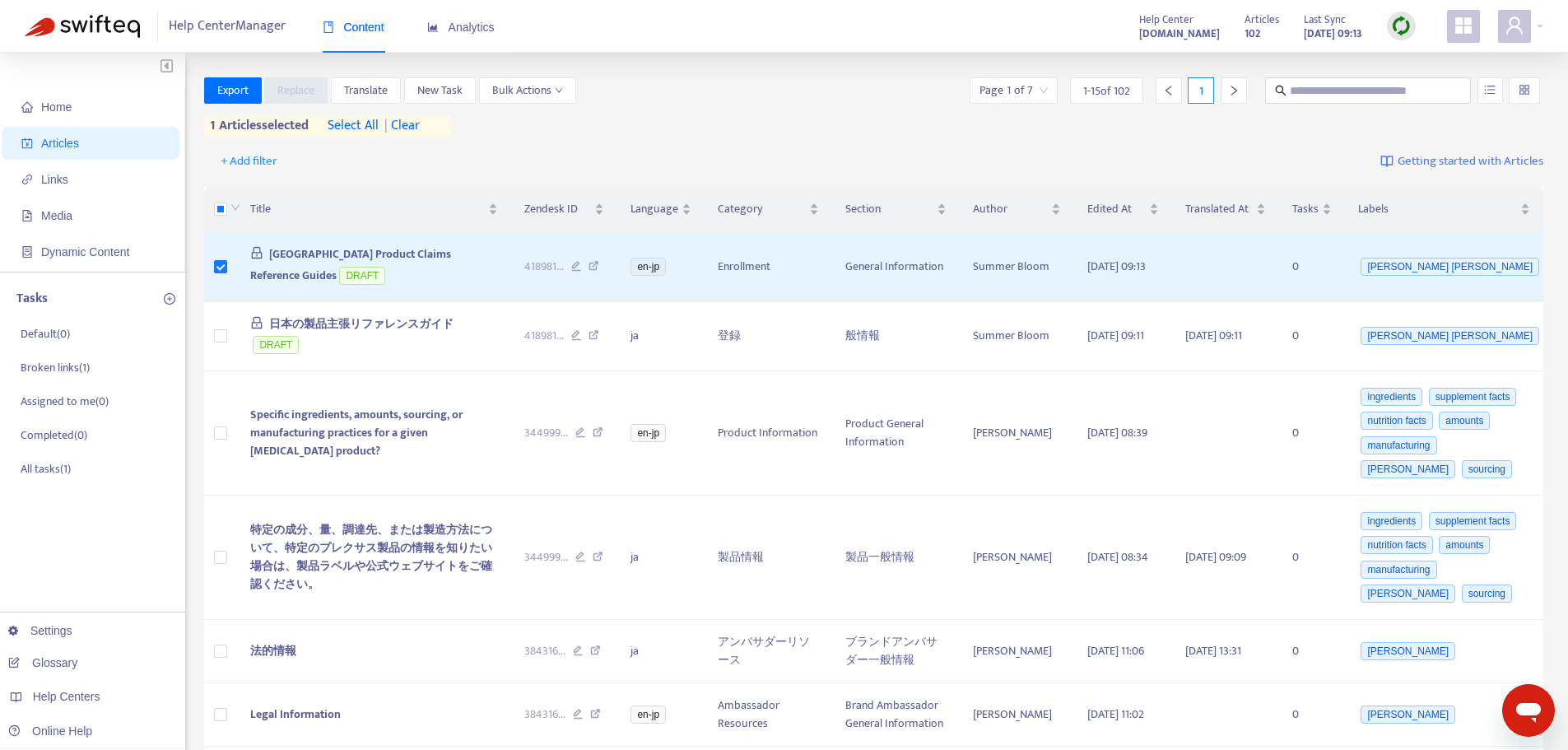
click at [412, 126] on span "| clear" at bounding box center [399, 126] width 41 height 20
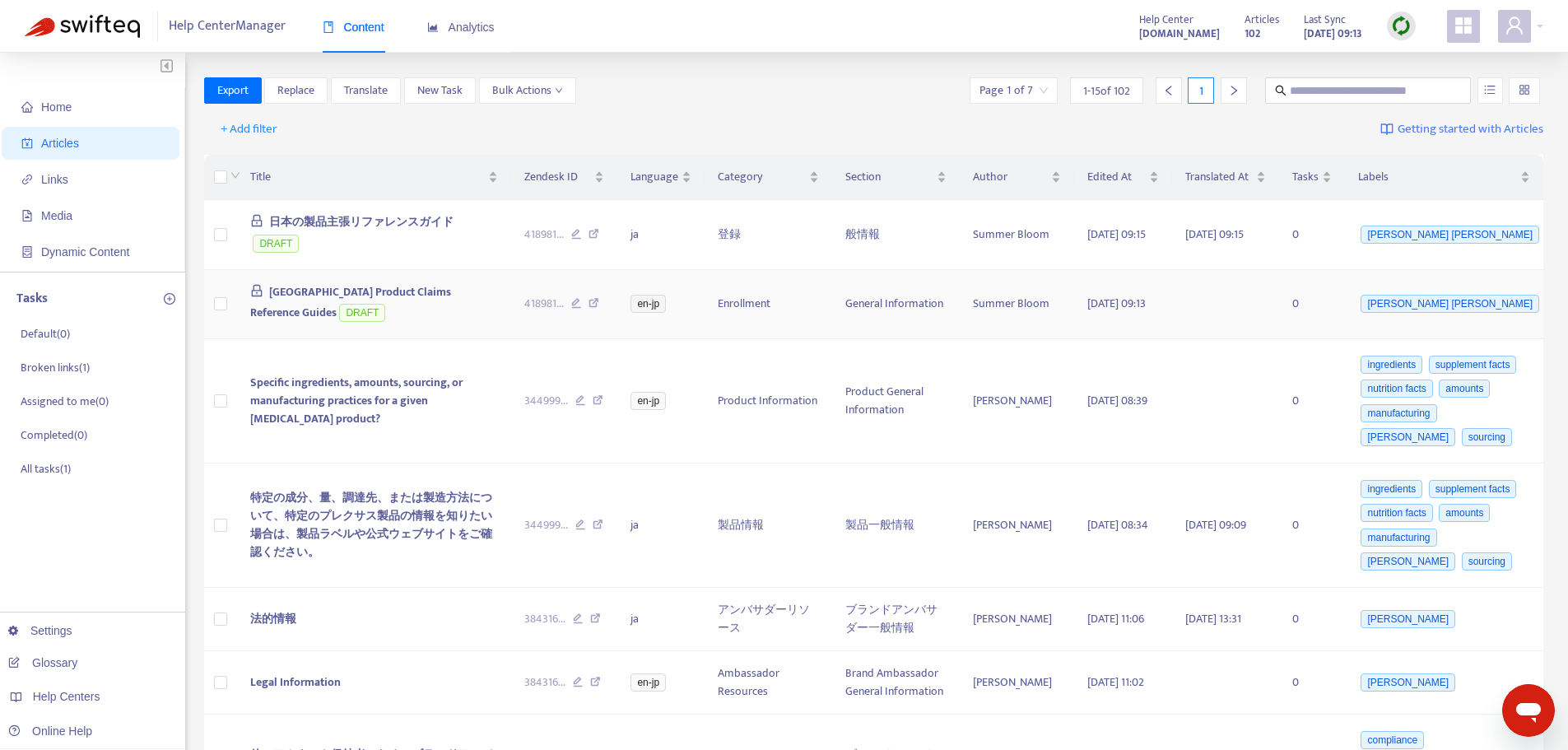
click at [459, 297] on td "Japan Product Claims Reference Guides DRAFT" at bounding box center [373, 305] width 274 height 70
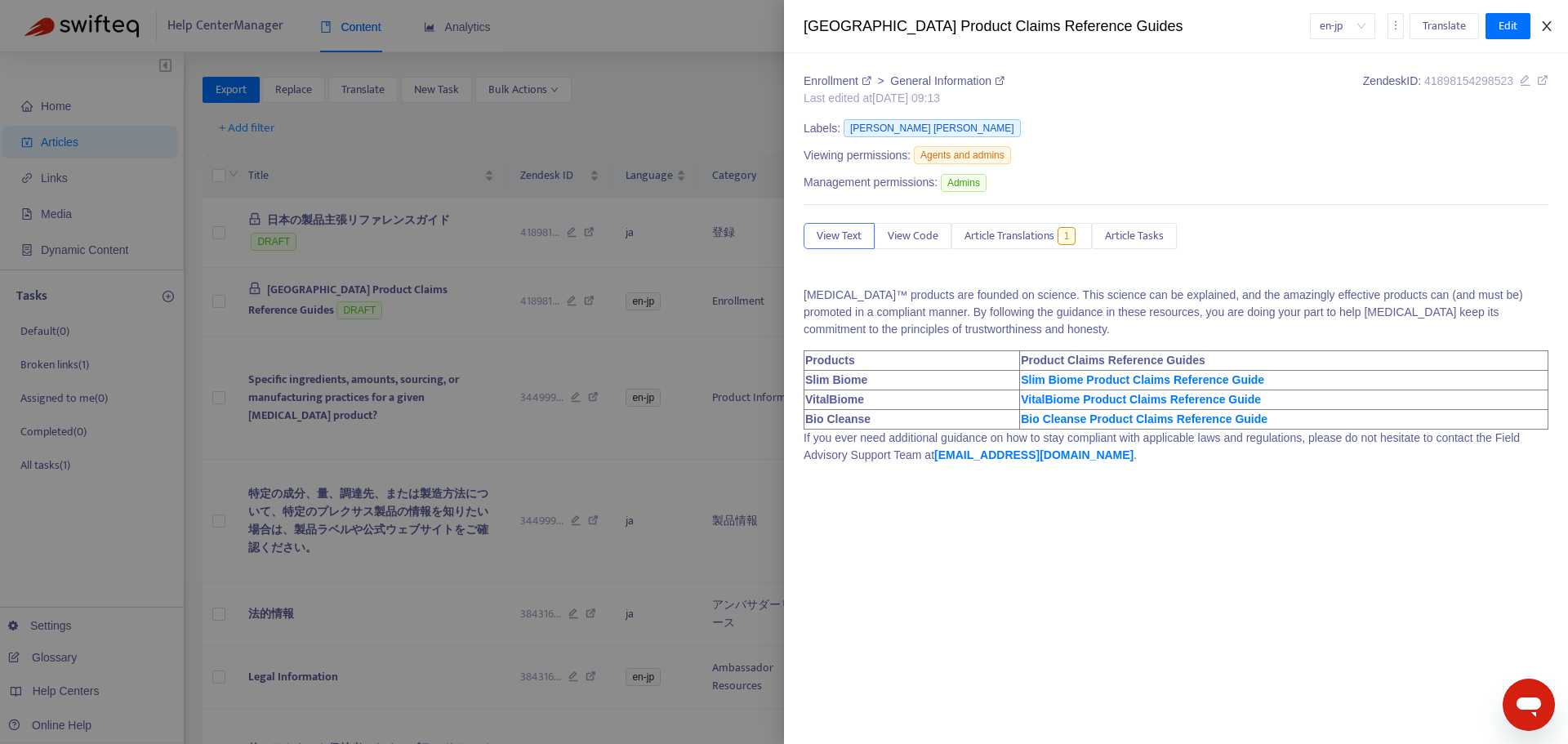
click at [1548, 25] on icon "close" at bounding box center [1546, 26] width 9 height 10
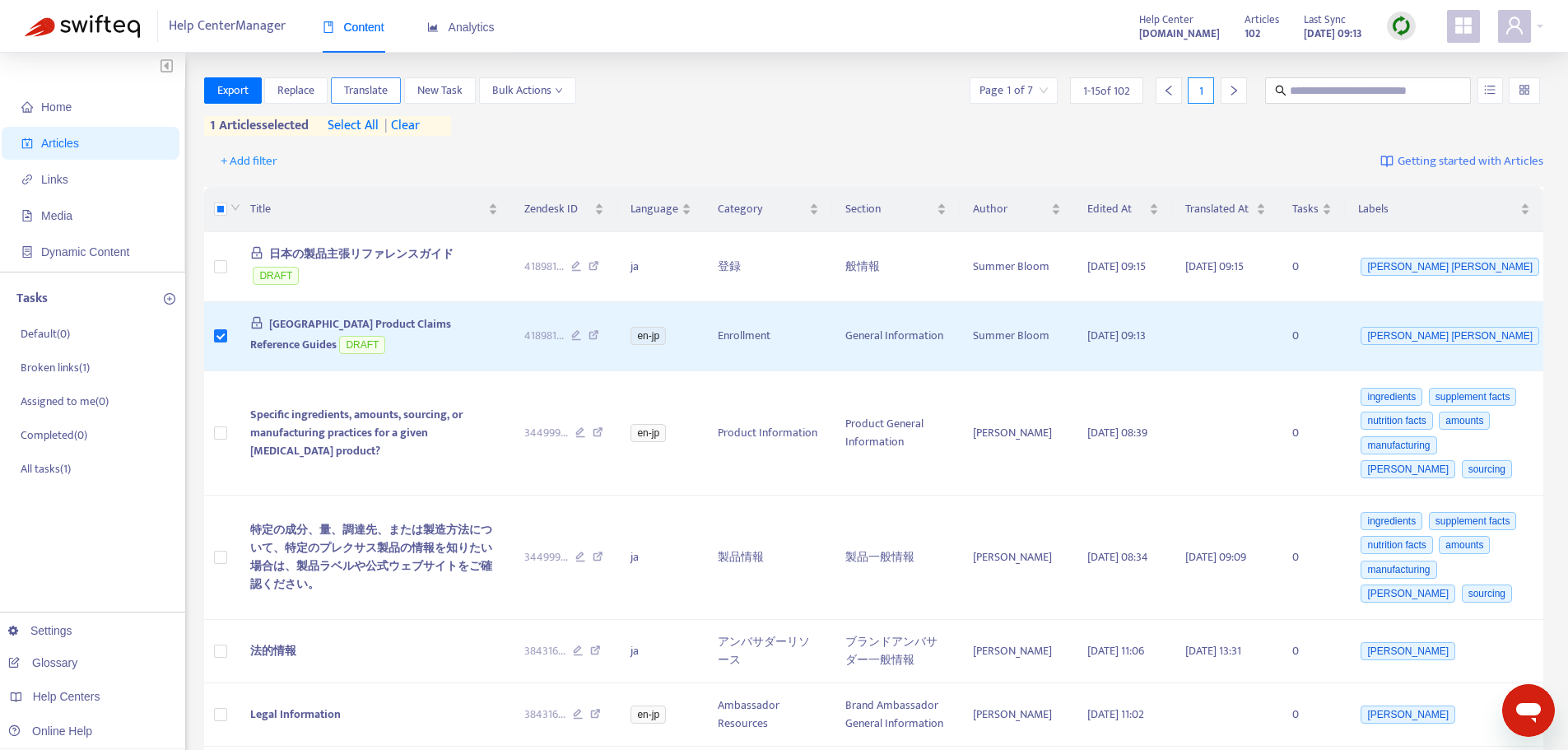
click at [370, 88] on span "Translate" at bounding box center [366, 91] width 44 height 19
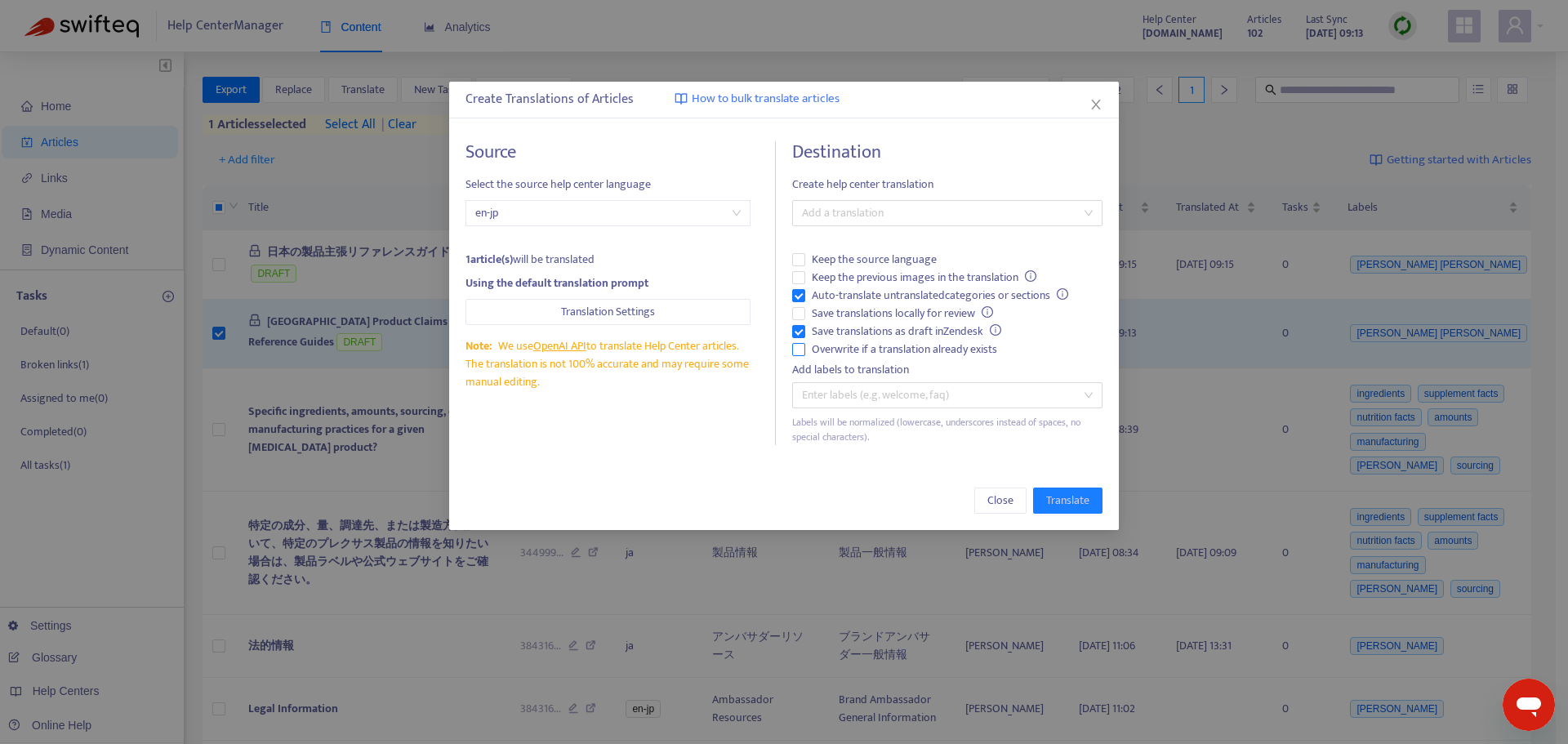
click at [835, 356] on span "Overwrite if a translation already exists" at bounding box center [904, 349] width 198 height 18
click at [820, 286] on span "Auto-translate untranslated categories or sections" at bounding box center [940, 295] width 270 height 18
click at [873, 207] on div at bounding box center [939, 213] width 286 height 19
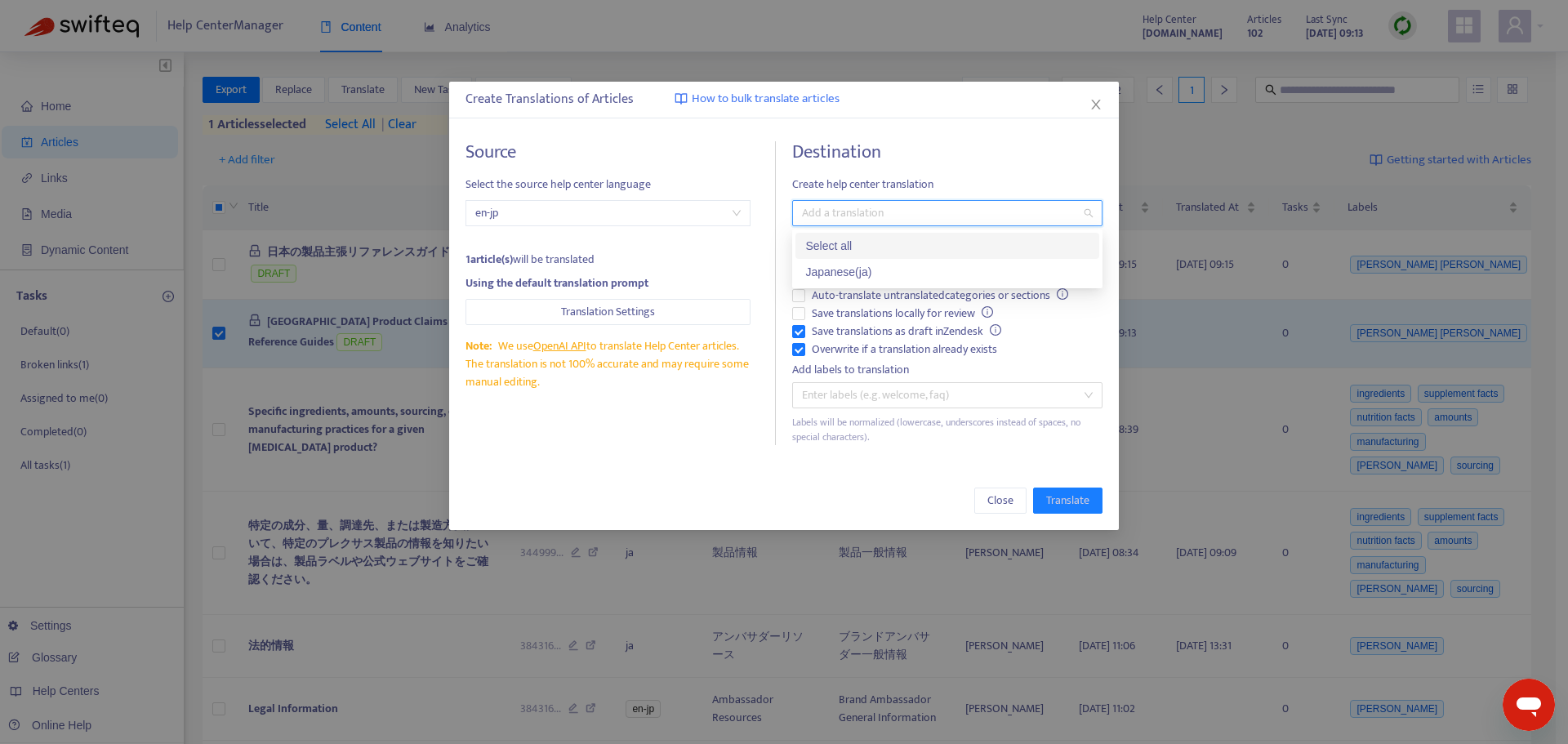
click at [867, 256] on div "Select all" at bounding box center [948, 246] width 304 height 26
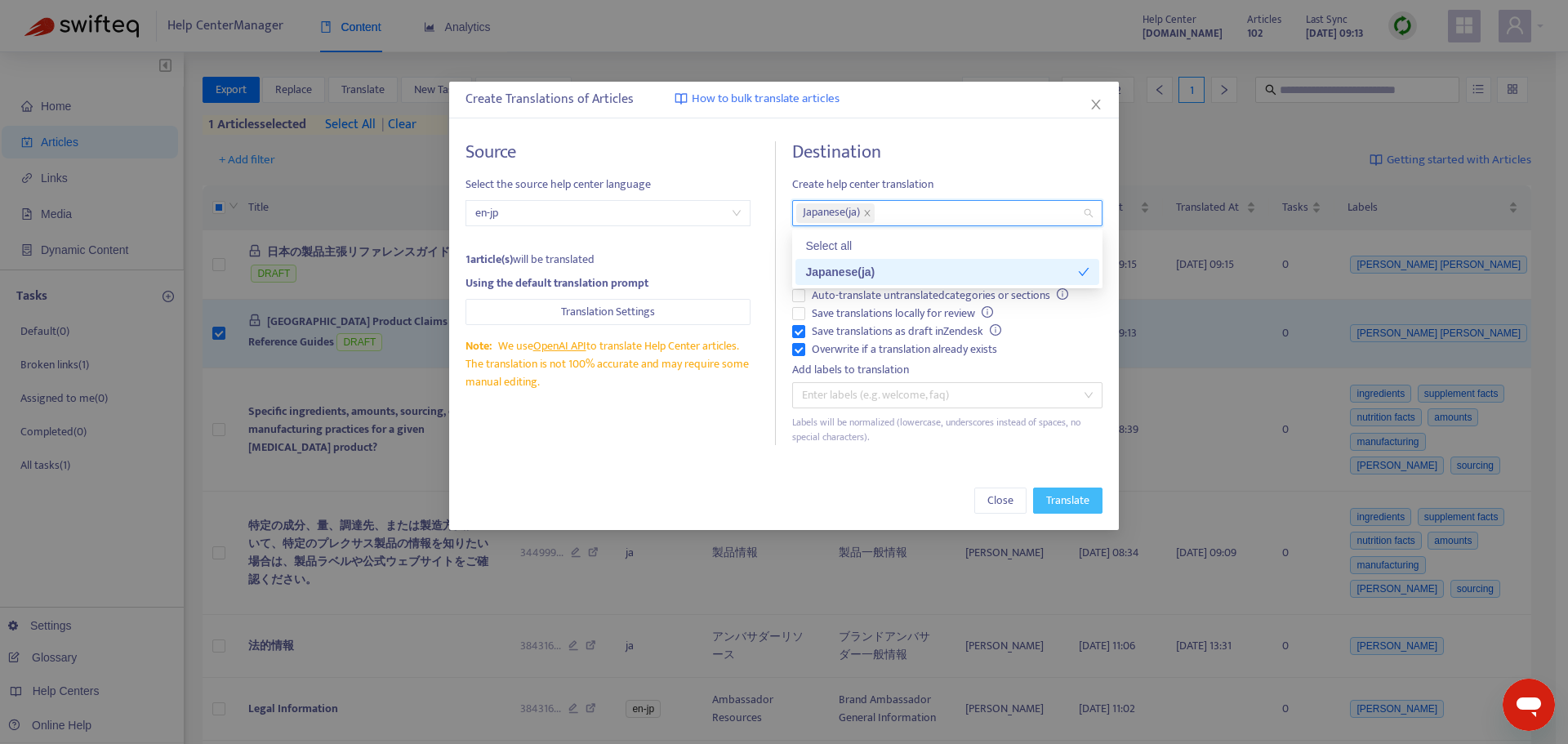
click at [1049, 504] on span "Translate" at bounding box center [1068, 500] width 44 height 18
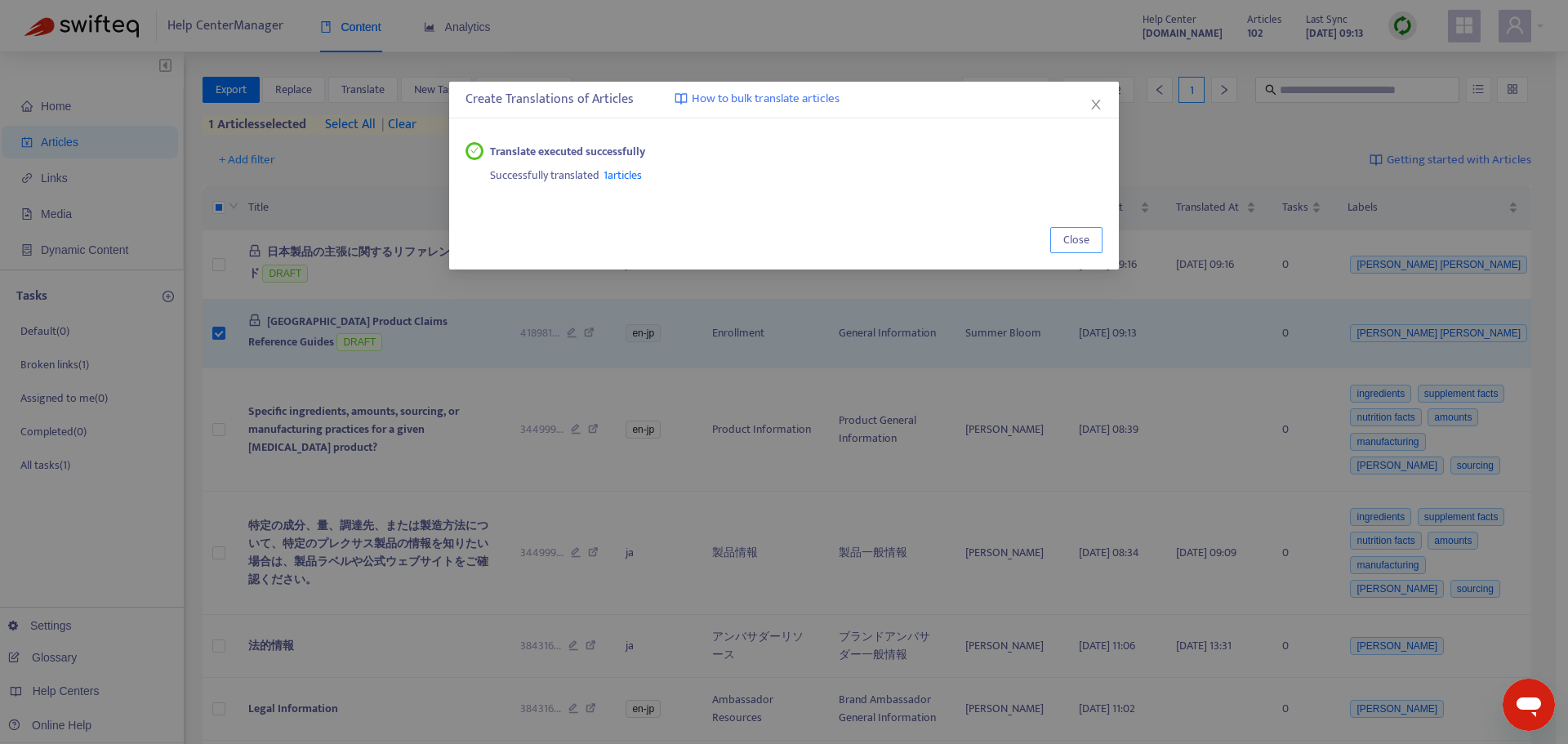
click at [1076, 238] on span "Close" at bounding box center [1076, 240] width 26 height 18
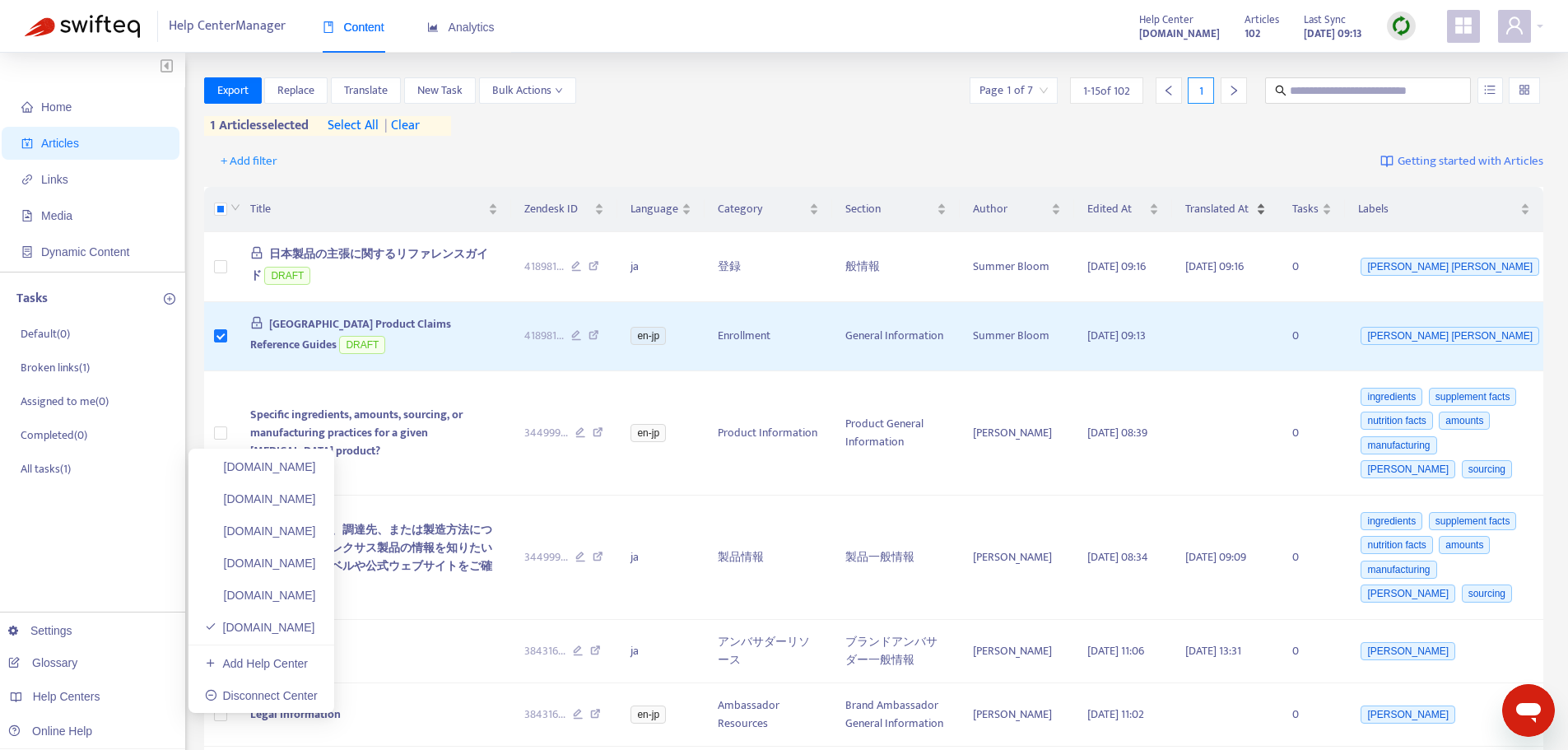
drag, startPoint x: 283, startPoint y: 604, endPoint x: 1215, endPoint y: 198, distance: 1016.6
click at [283, 602] on link "[DOMAIN_NAME]" at bounding box center [260, 595] width 111 height 14
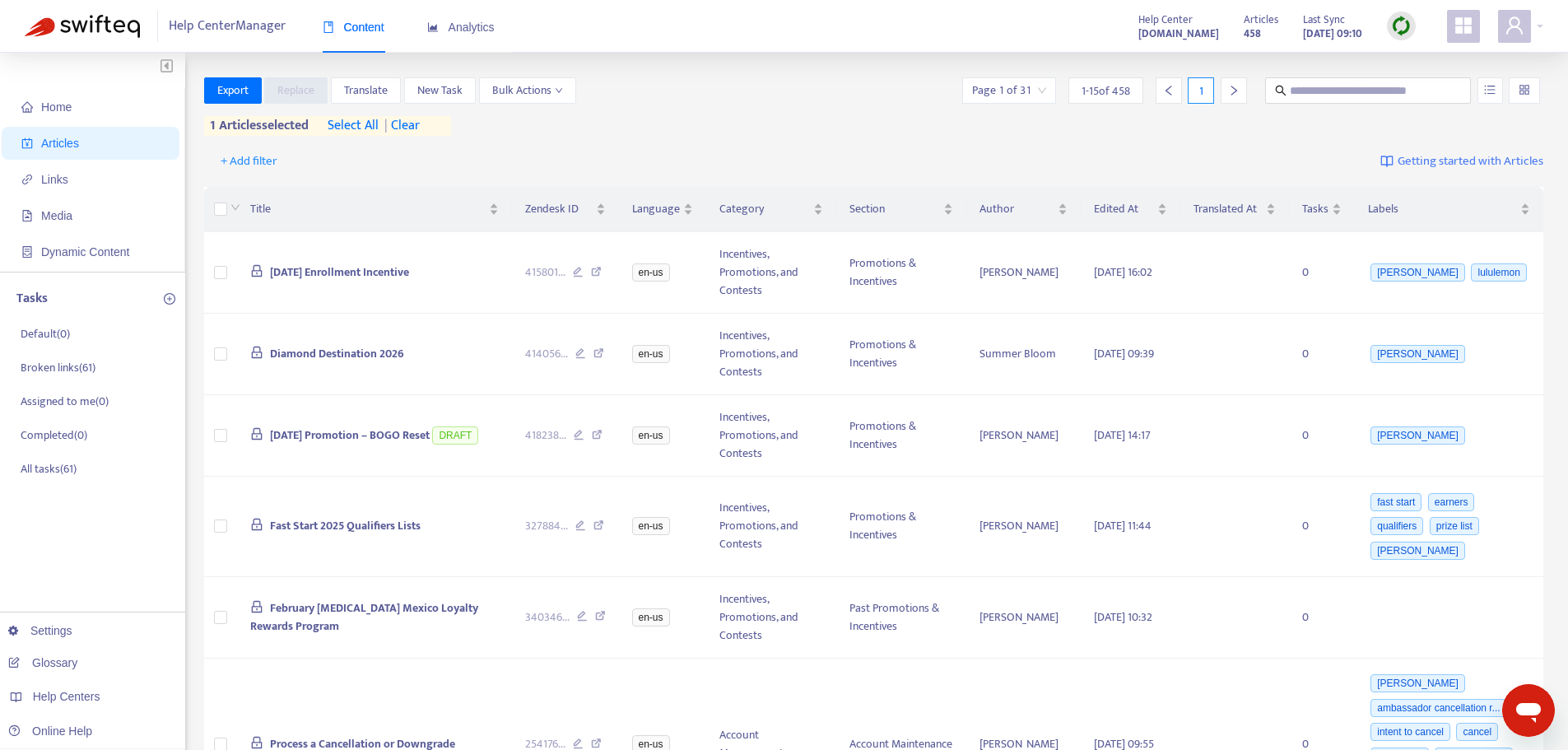
click at [1404, 31] on img at bounding box center [1400, 25] width 20 height 20
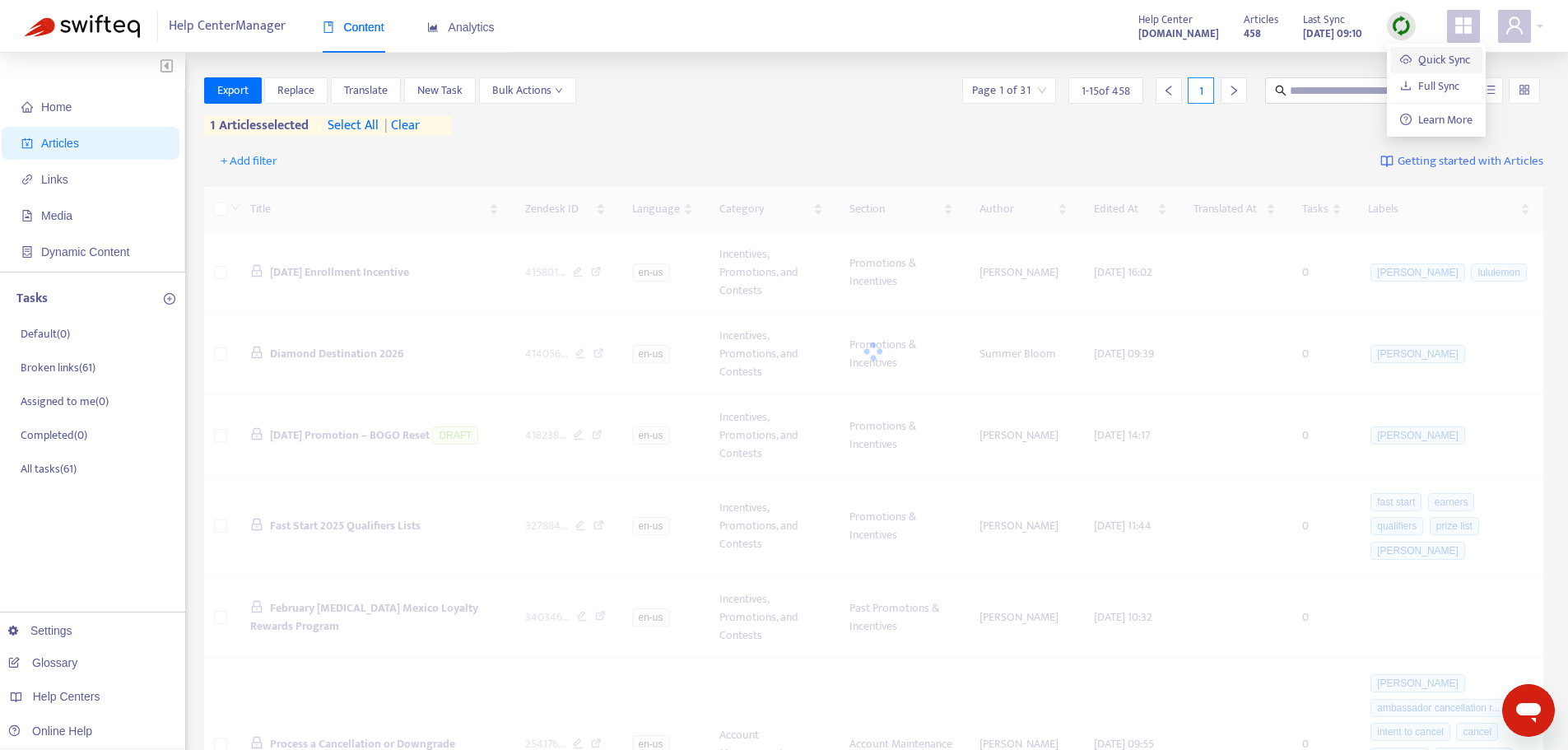
click at [1416, 57] on link "Quick Sync" at bounding box center [1435, 59] width 70 height 19
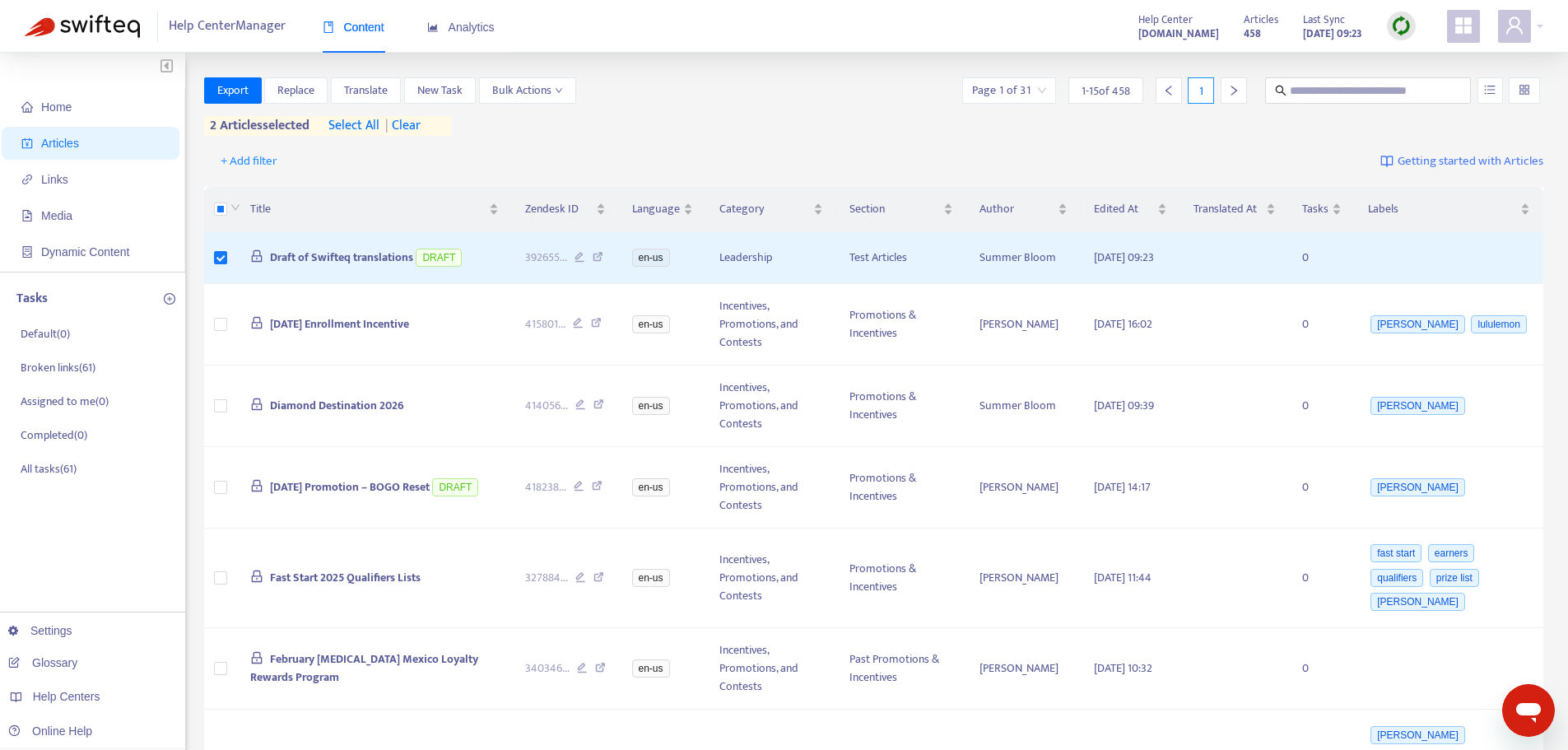
click at [420, 123] on span "| clear" at bounding box center [400, 126] width 41 height 20
click at [389, 88] on button "Translate" at bounding box center [366, 90] width 70 height 26
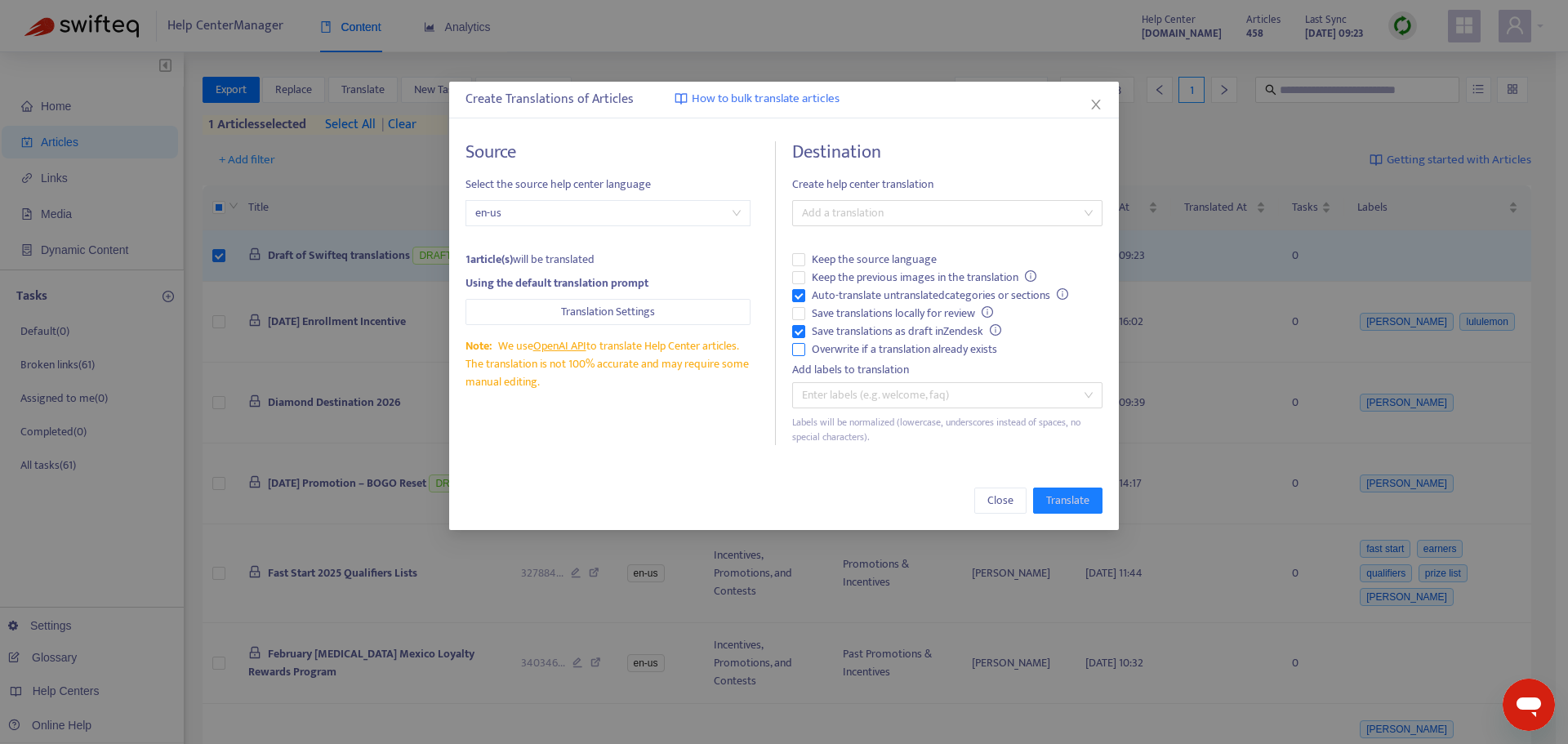
click at [907, 347] on span "Overwrite if a translation already exists" at bounding box center [904, 349] width 198 height 18
click at [897, 387] on div at bounding box center [939, 395] width 286 height 19
click at [1094, 402] on div "Enter labels (e.g. welcome, faq)" at bounding box center [948, 395] width 311 height 26
click at [1088, 392] on div "Enter labels (e.g. welcome, faq)" at bounding box center [948, 395] width 311 height 26
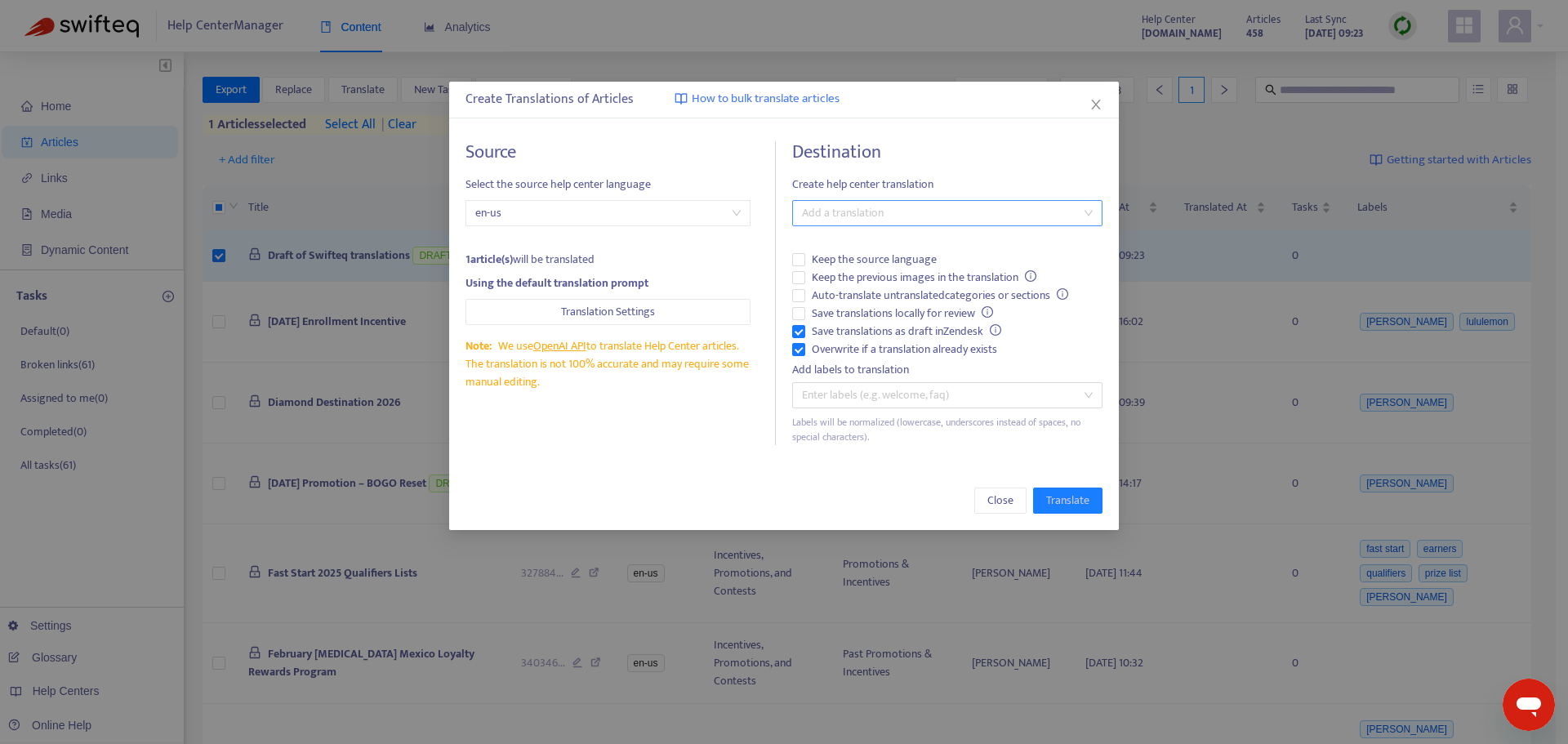
click at [920, 223] on div at bounding box center [939, 213] width 286 height 19
click at [911, 263] on div "Japanese ( ja )" at bounding box center [948, 272] width 285 height 18
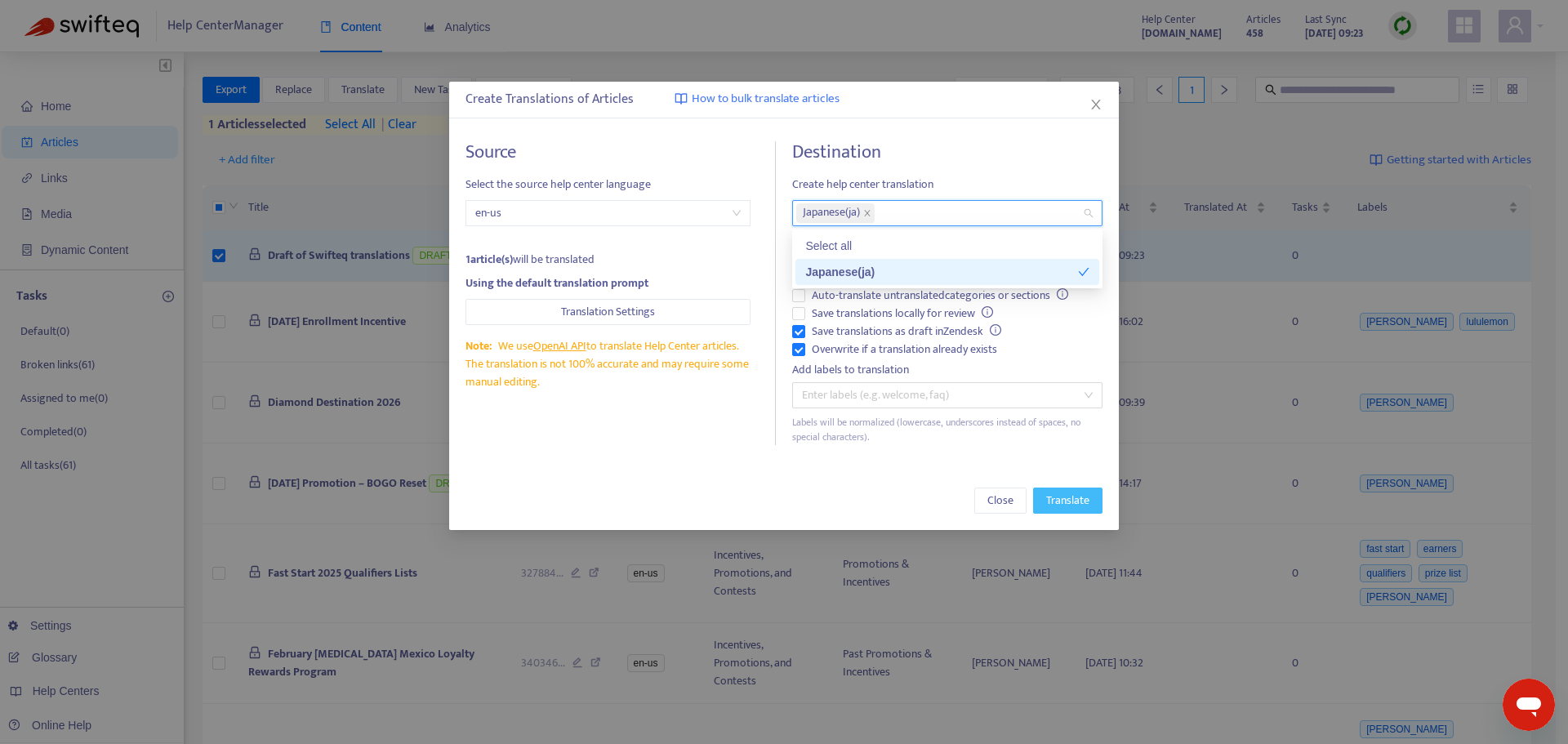
click at [1050, 500] on span "Translate" at bounding box center [1068, 500] width 44 height 18
